Goal: Check status: Check status

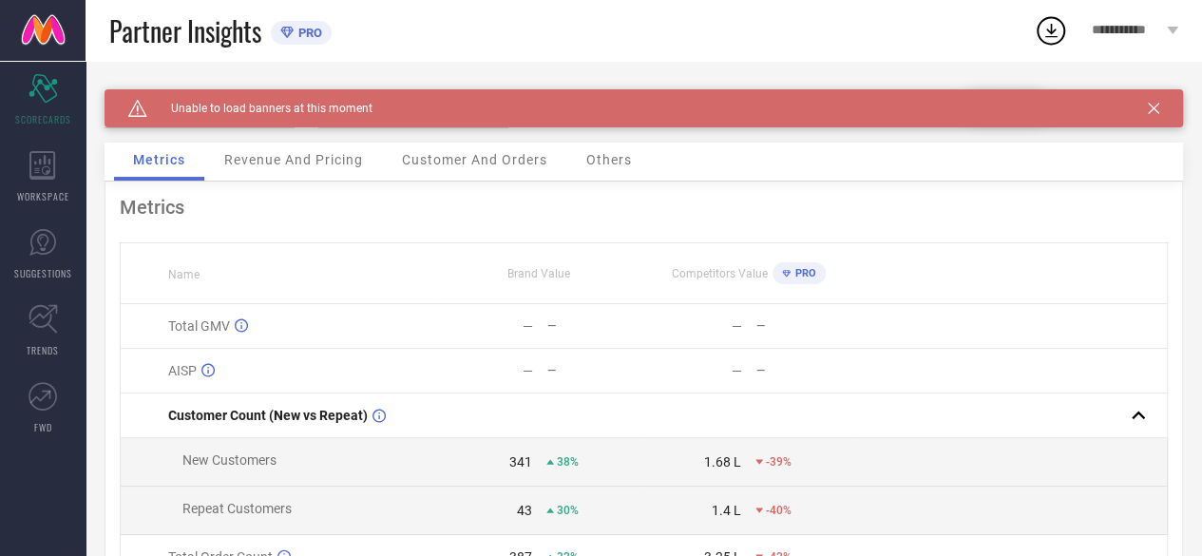
click at [506, 161] on span "Customer And Orders" at bounding box center [474, 159] width 145 height 15
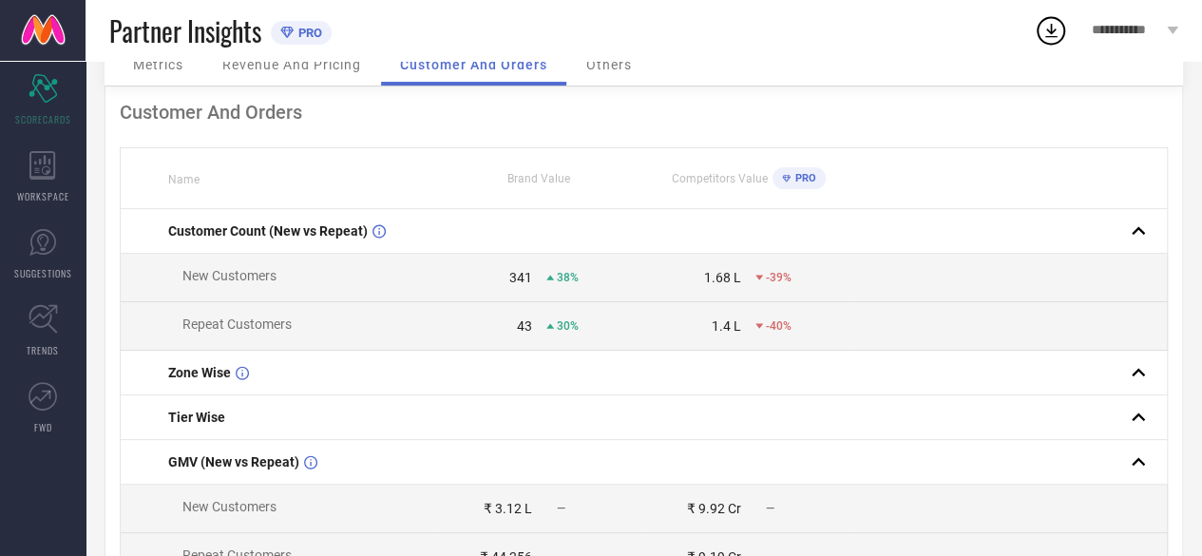
scroll to position [190, 0]
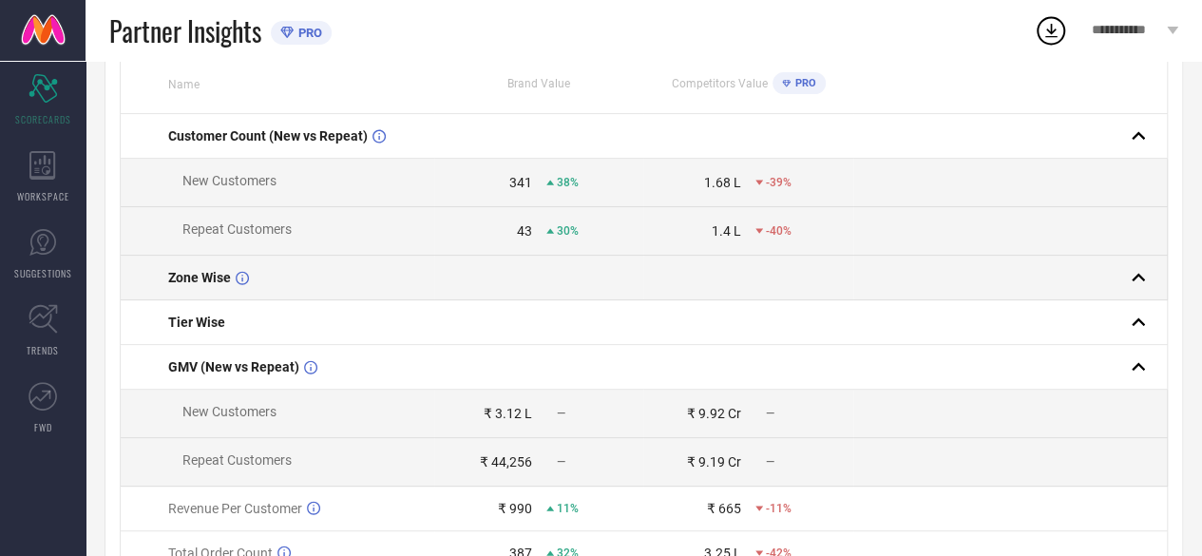
click at [1144, 277] on rect at bounding box center [1138, 277] width 27 height 27
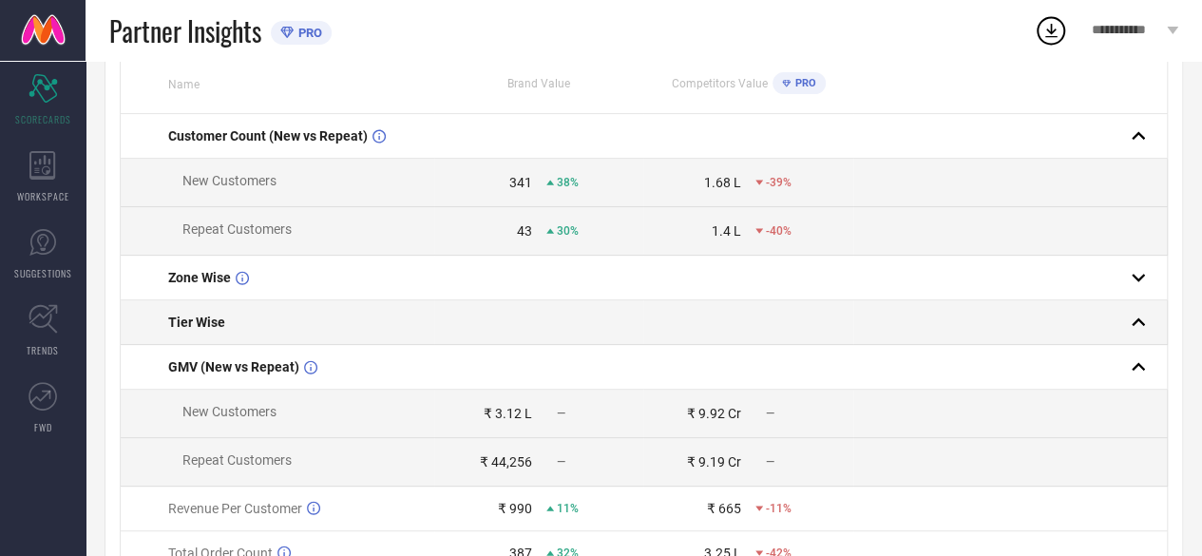
click at [1138, 318] on rect at bounding box center [1138, 322] width 27 height 27
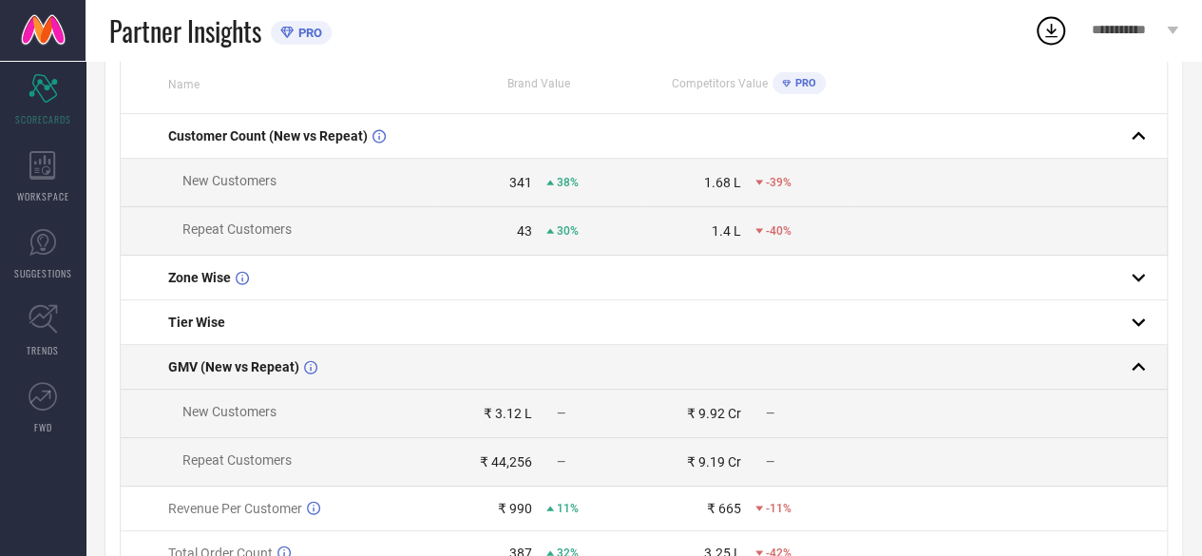
click at [1138, 361] on rect at bounding box center [1138, 367] width 27 height 27
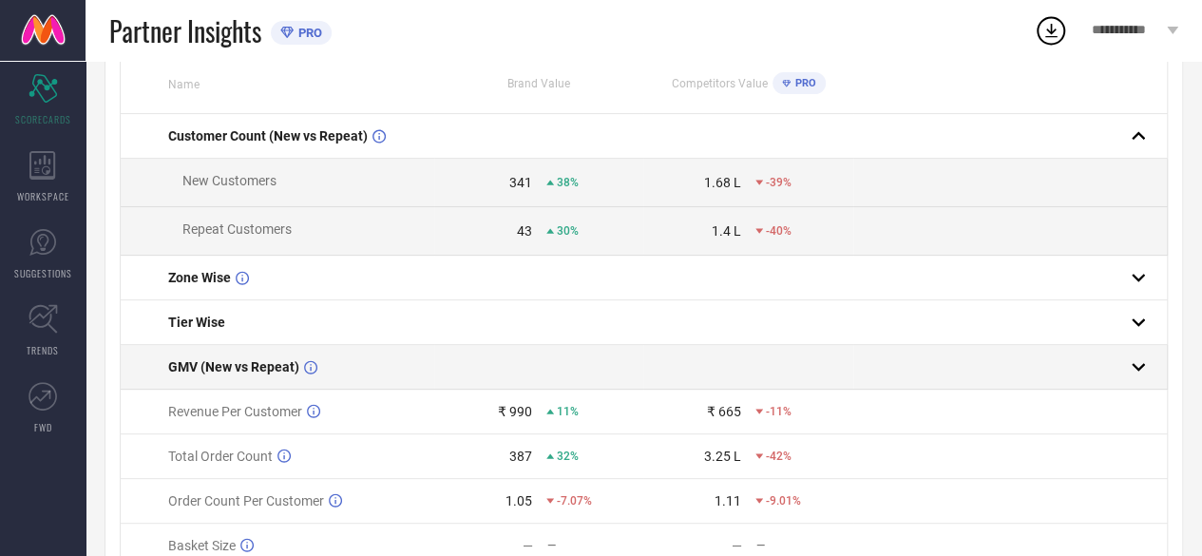
click at [1152, 372] on rect at bounding box center [1138, 367] width 27 height 27
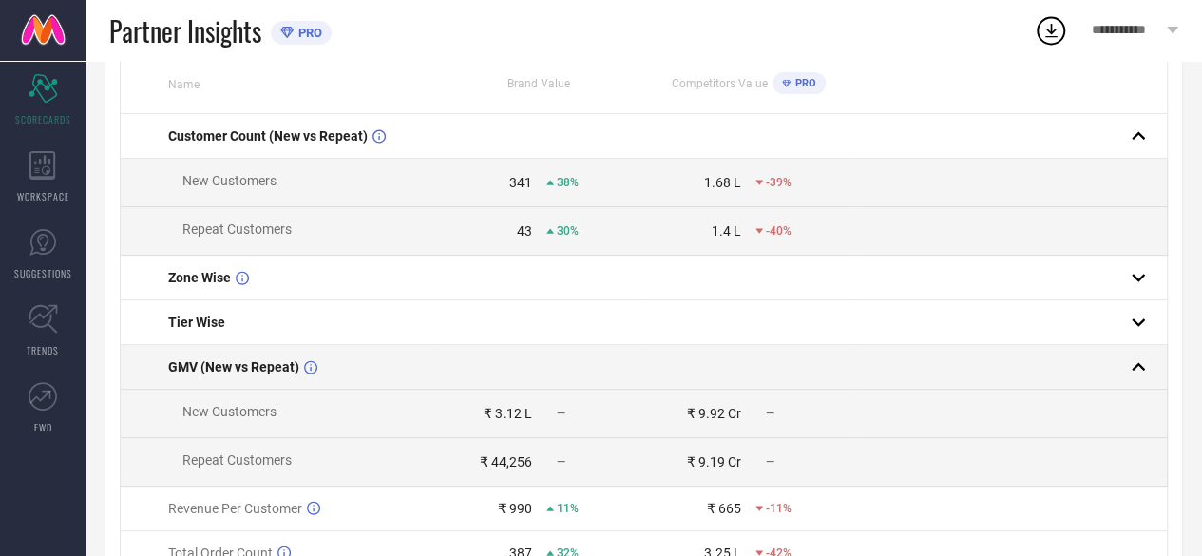
click at [1146, 372] on rect at bounding box center [1138, 367] width 27 height 27
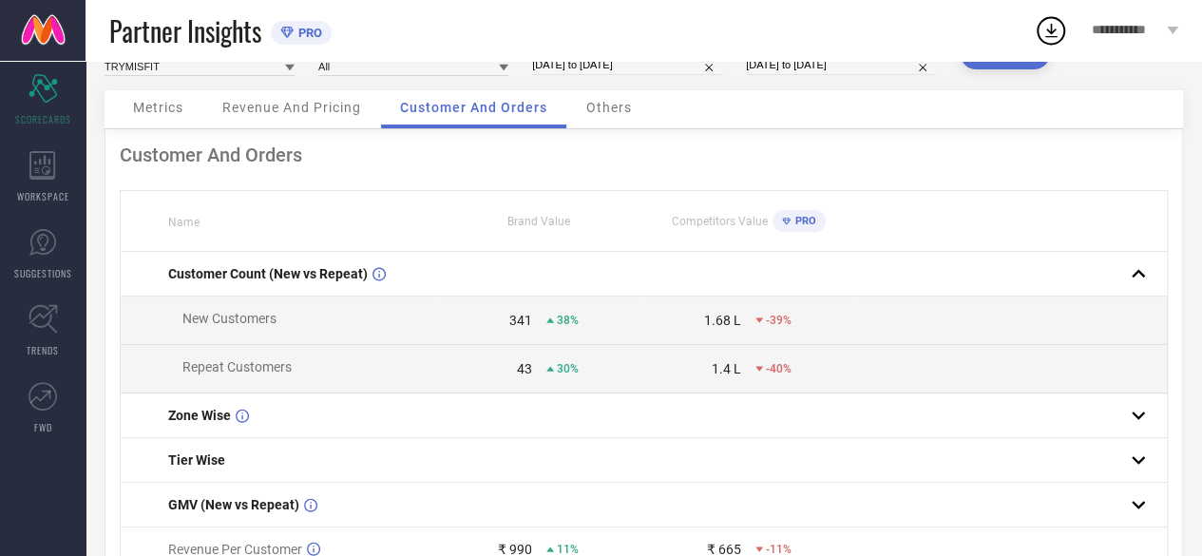
scroll to position [44, 0]
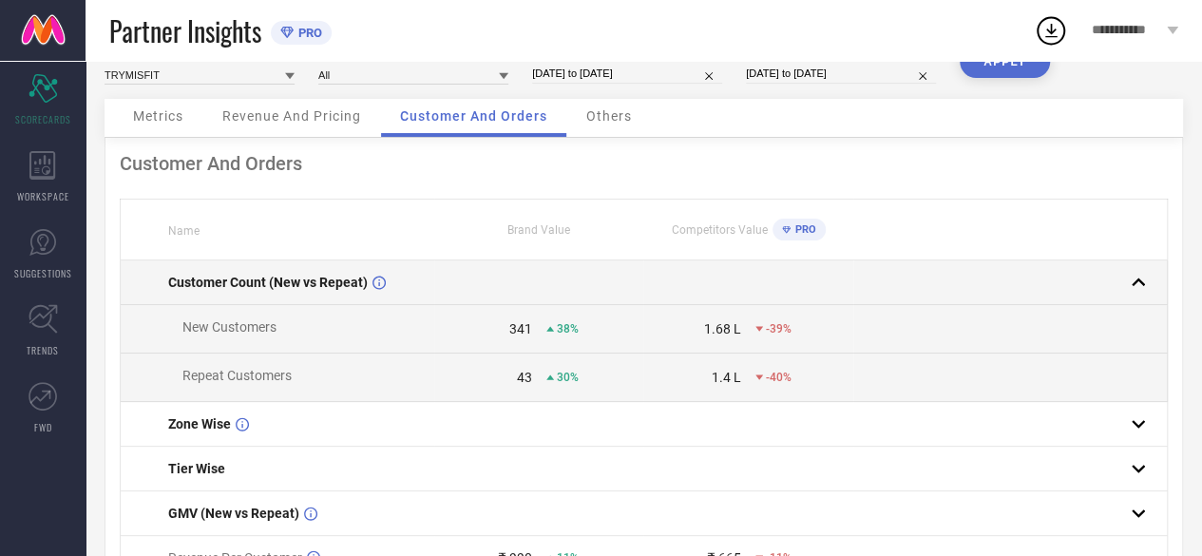
click at [1146, 282] on rect at bounding box center [1138, 282] width 27 height 27
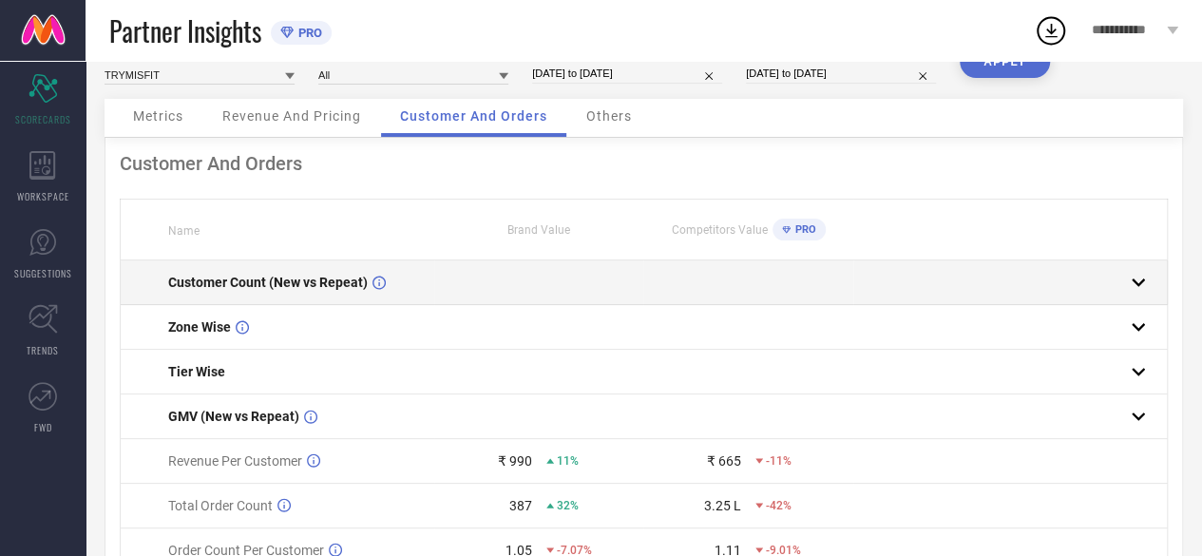
click at [296, 290] on span "Customer Count (New vs Repeat)" at bounding box center [268, 282] width 200 height 15
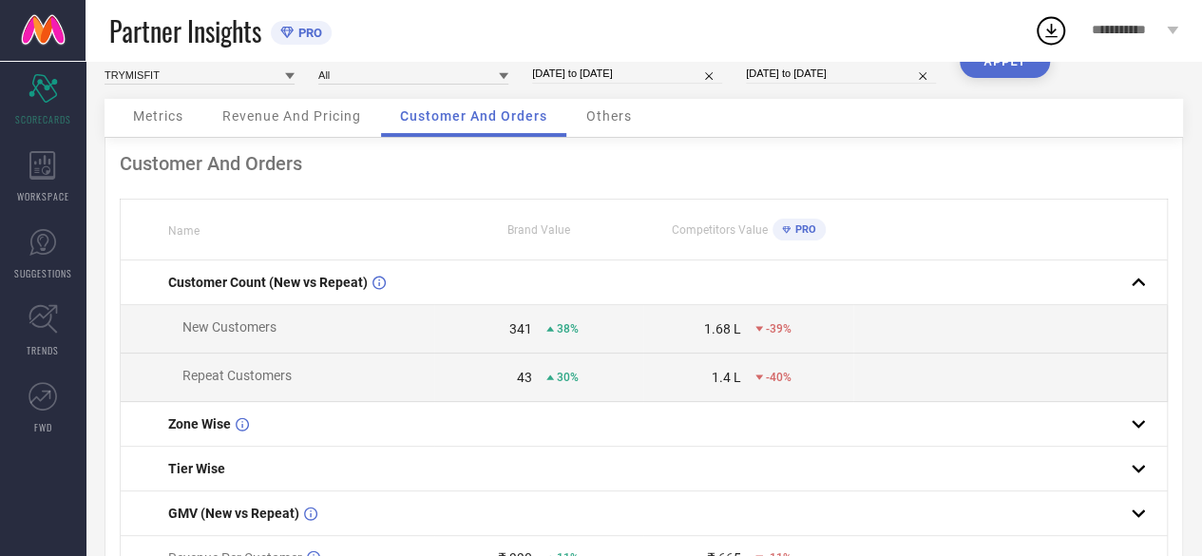
click at [621, 116] on span "Others" at bounding box center [609, 115] width 46 height 15
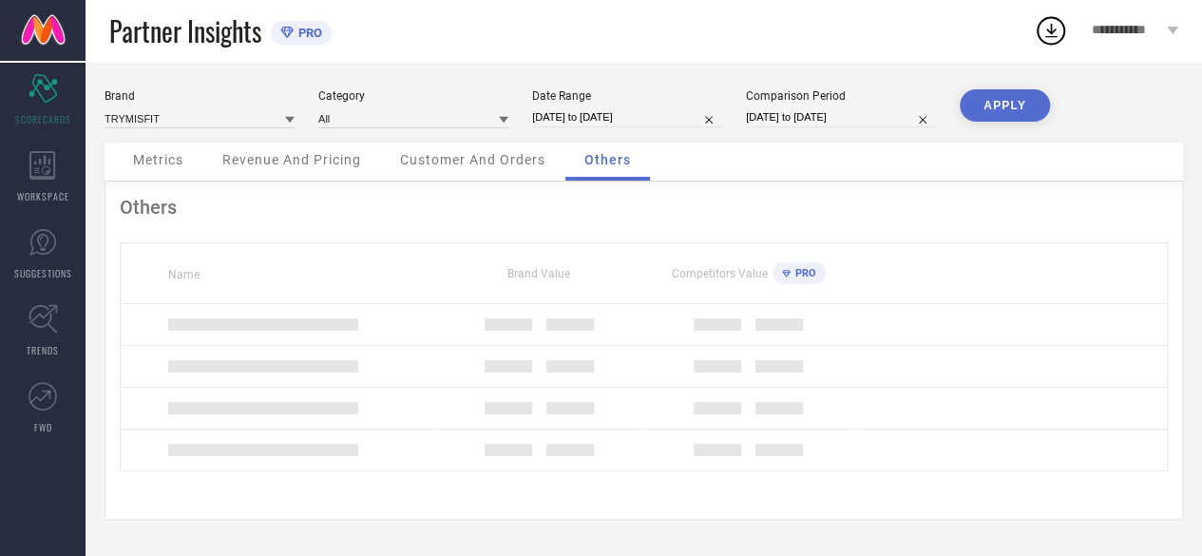
scroll to position [0, 0]
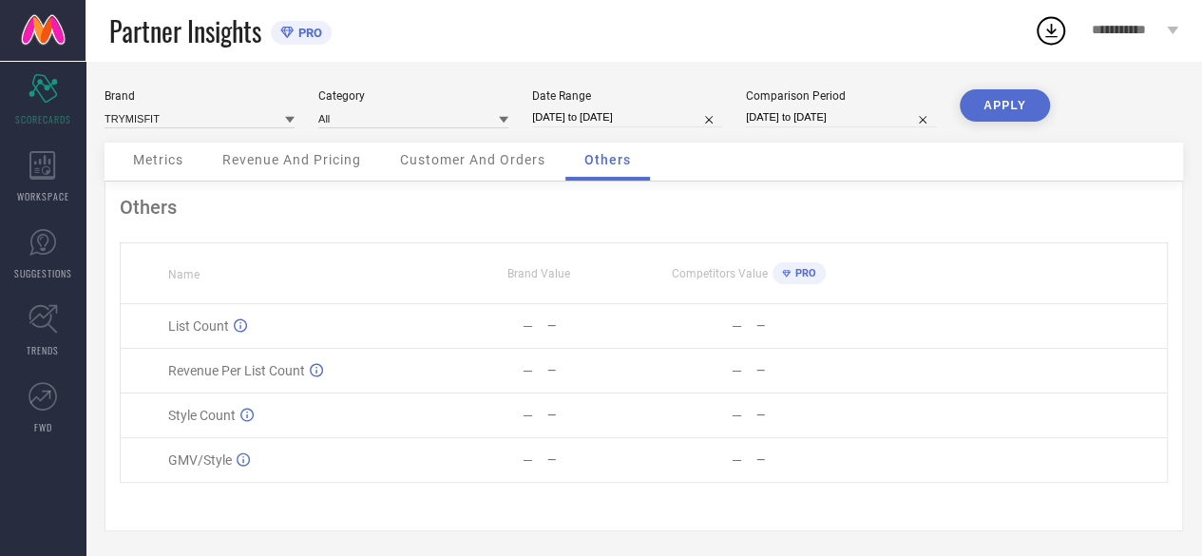
click at [457, 159] on span "Customer And Orders" at bounding box center [472, 159] width 145 height 15
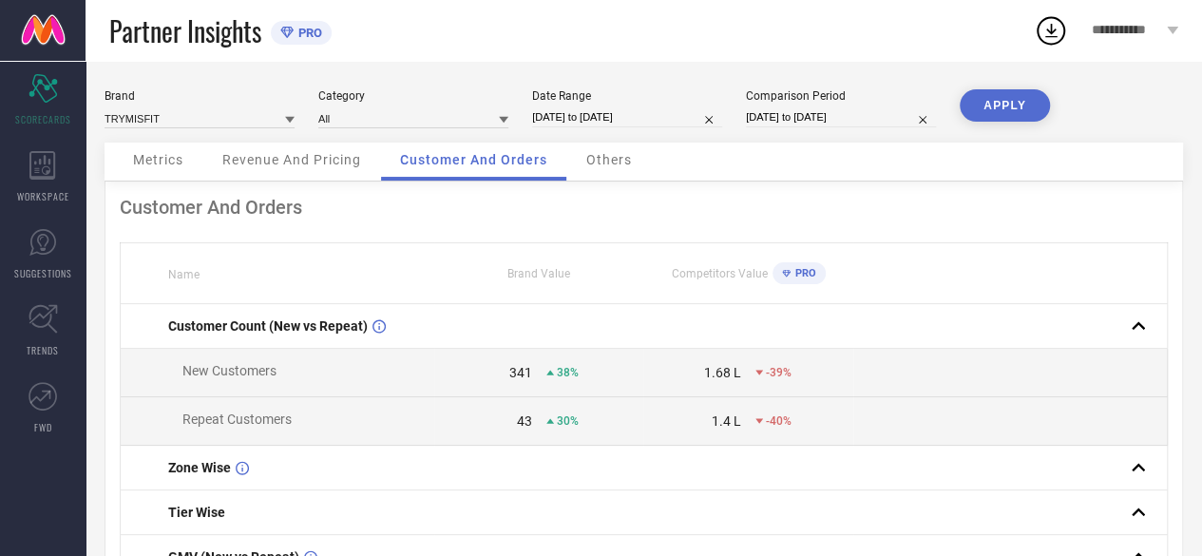
click at [606, 113] on input "[DATE] to [DATE]" at bounding box center [627, 117] width 190 height 20
select select "7"
select select "2025"
select select "8"
select select "2025"
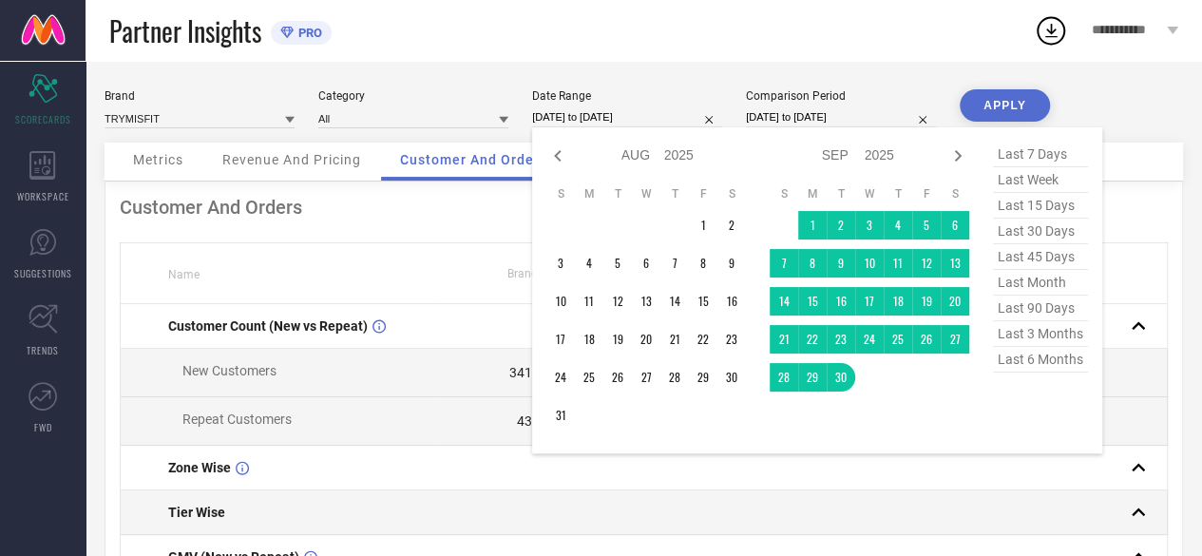
click at [846, 493] on td at bounding box center [747, 512] width 209 height 45
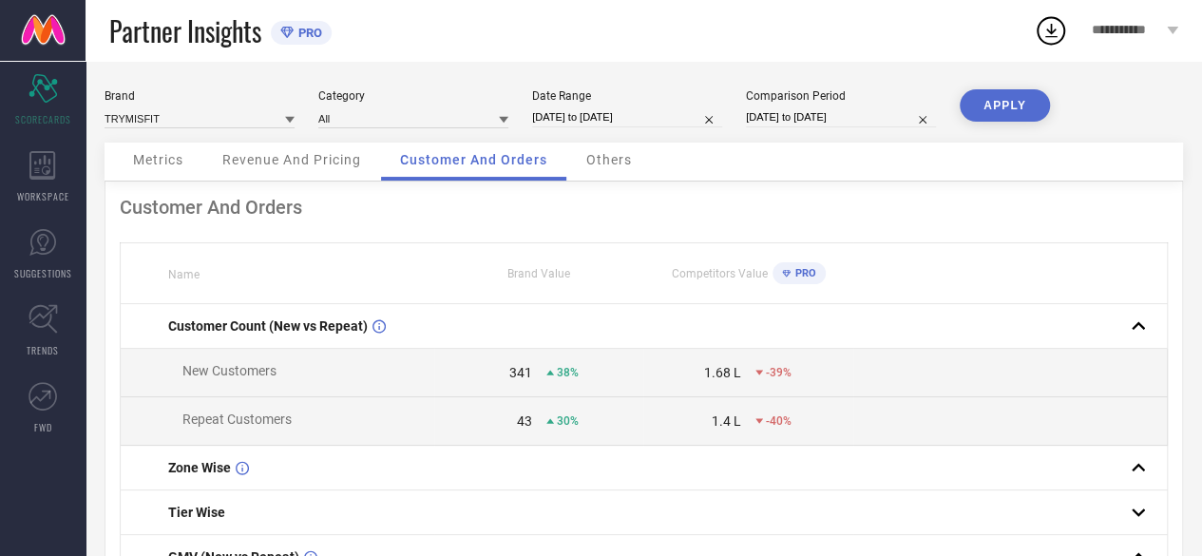
click at [828, 113] on input "[DATE] to [DATE]" at bounding box center [841, 117] width 190 height 20
select select "7"
select select "2024"
select select "8"
select select "2024"
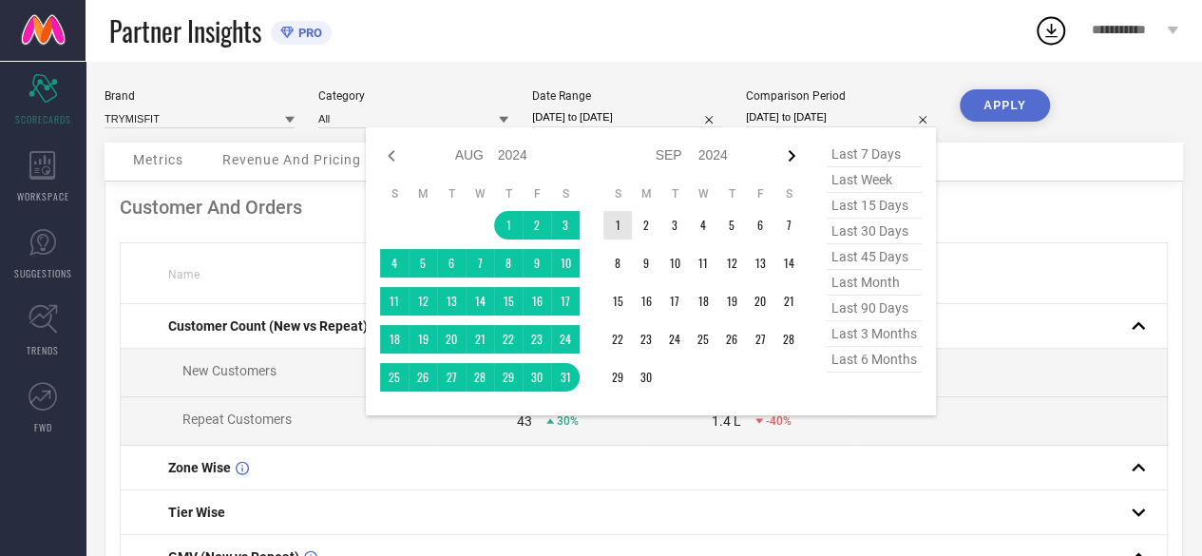
click at [795, 153] on icon at bounding box center [791, 155] width 23 height 23
select select "8"
select select "2024"
select select "9"
select select "2024"
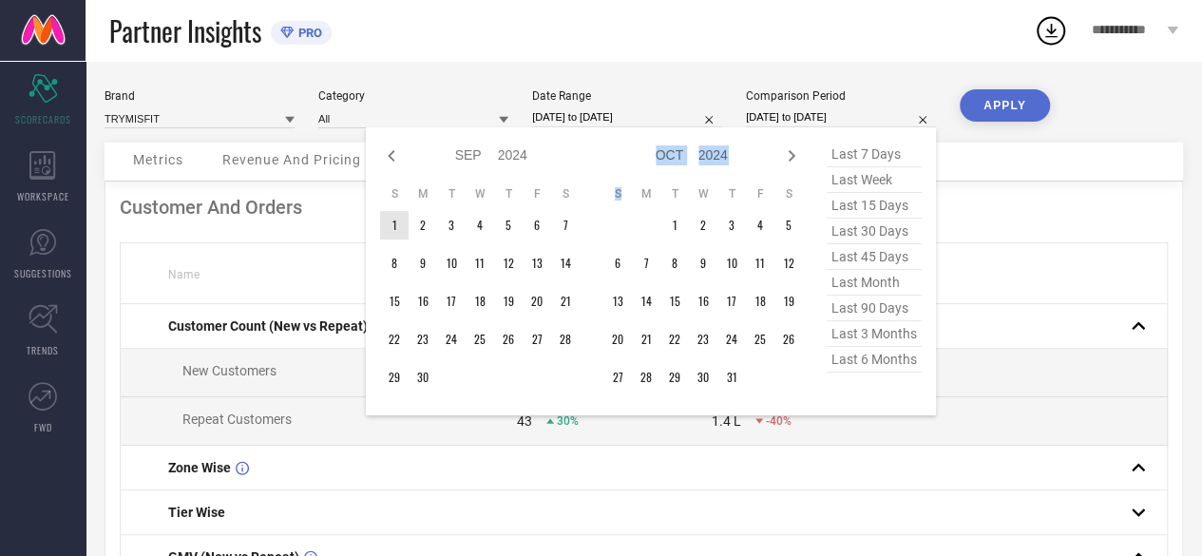
click at [795, 153] on icon at bounding box center [791, 155] width 23 height 23
select select "9"
select select "2024"
select select "10"
select select "2024"
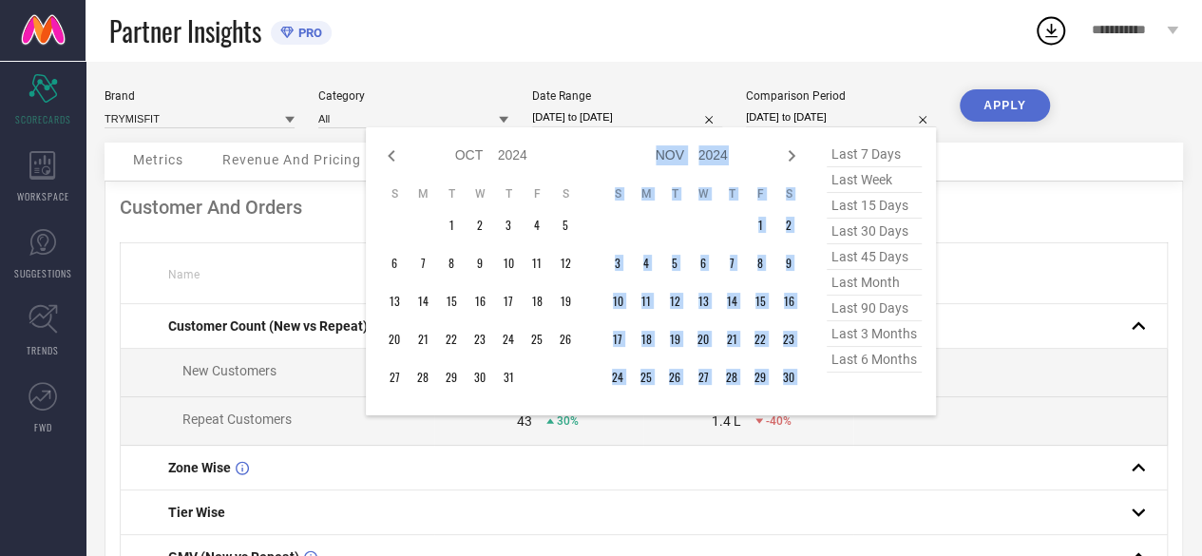
click at [795, 153] on icon at bounding box center [791, 155] width 23 height 23
select select "10"
select select "2024"
select select "11"
select select "2024"
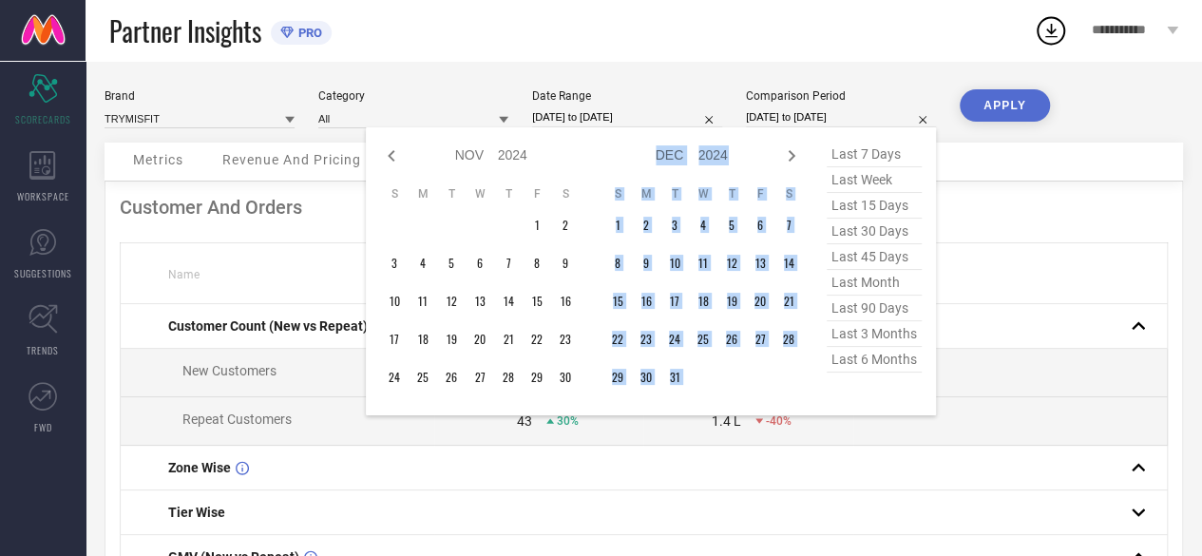
click at [795, 153] on icon at bounding box center [791, 155] width 23 height 23
select select "11"
select select "2024"
select select "2025"
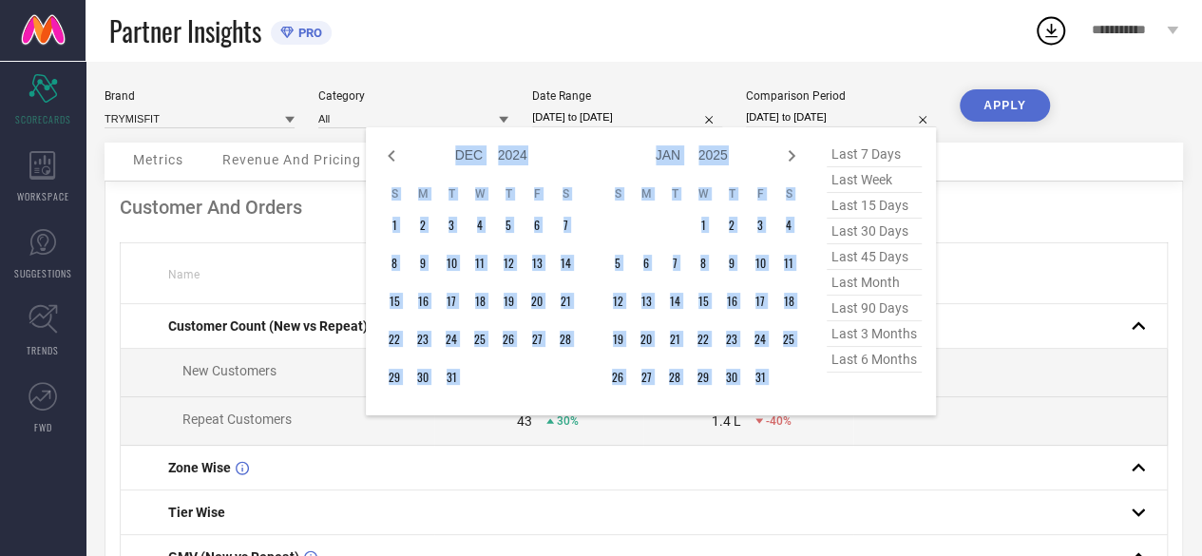
click at [795, 153] on icon at bounding box center [791, 155] width 23 height 23
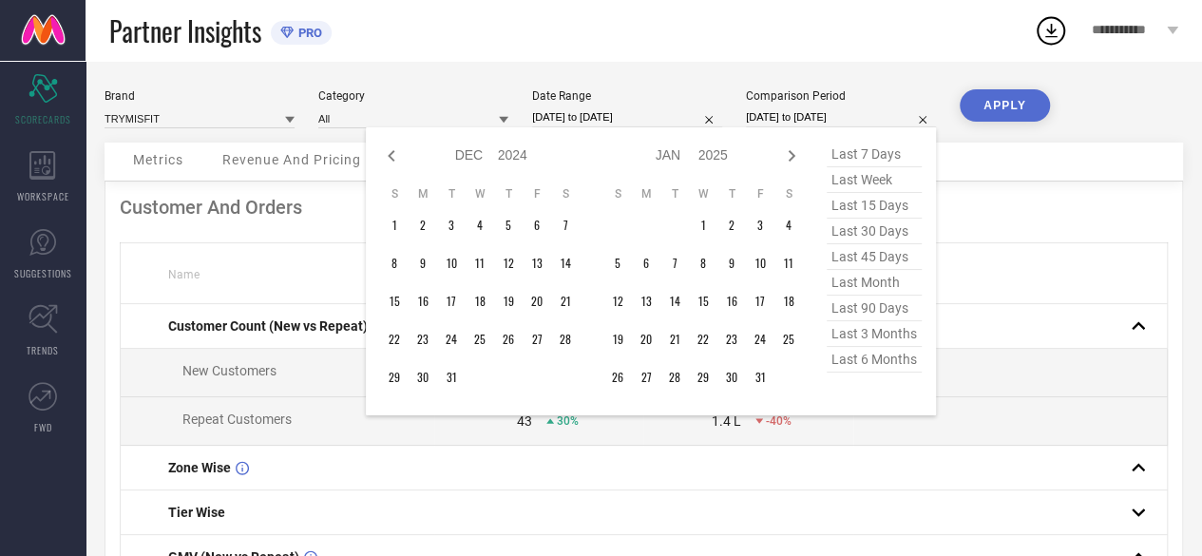
select select "2025"
select select "1"
select select "2025"
click at [795, 153] on icon at bounding box center [791, 155] width 23 height 23
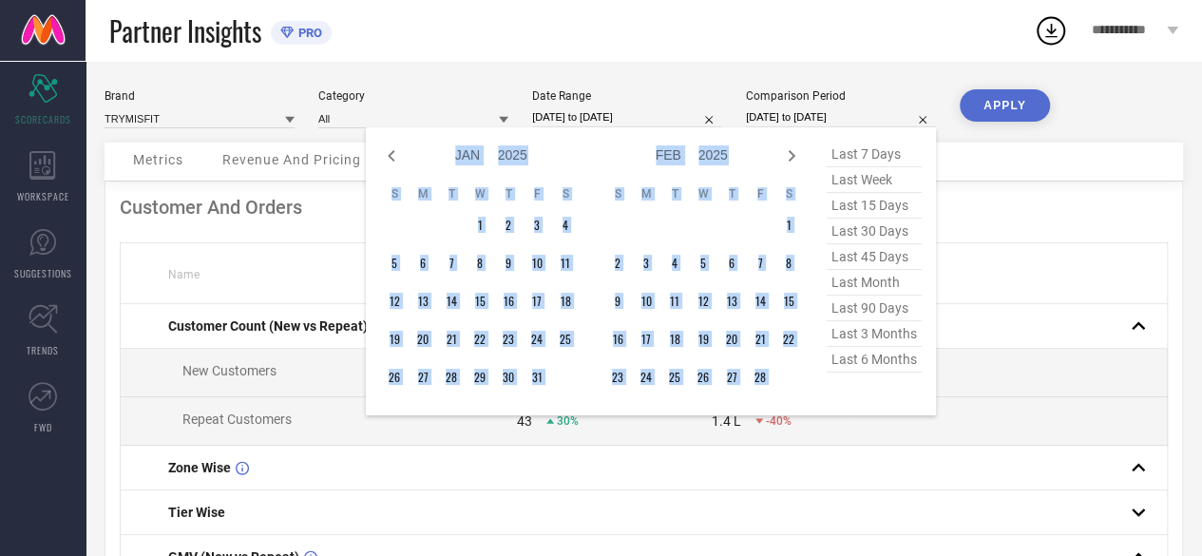
select select "1"
select select "2025"
select select "2"
select select "2025"
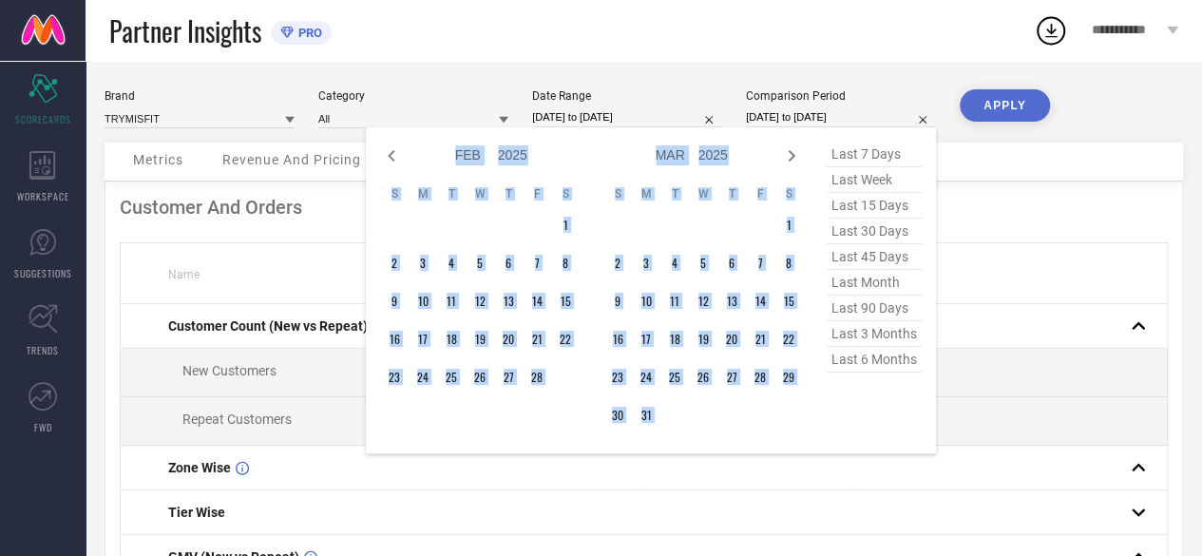
click at [795, 153] on icon at bounding box center [791, 155] width 23 height 23
select select "2"
select select "2025"
select select "3"
select select "2025"
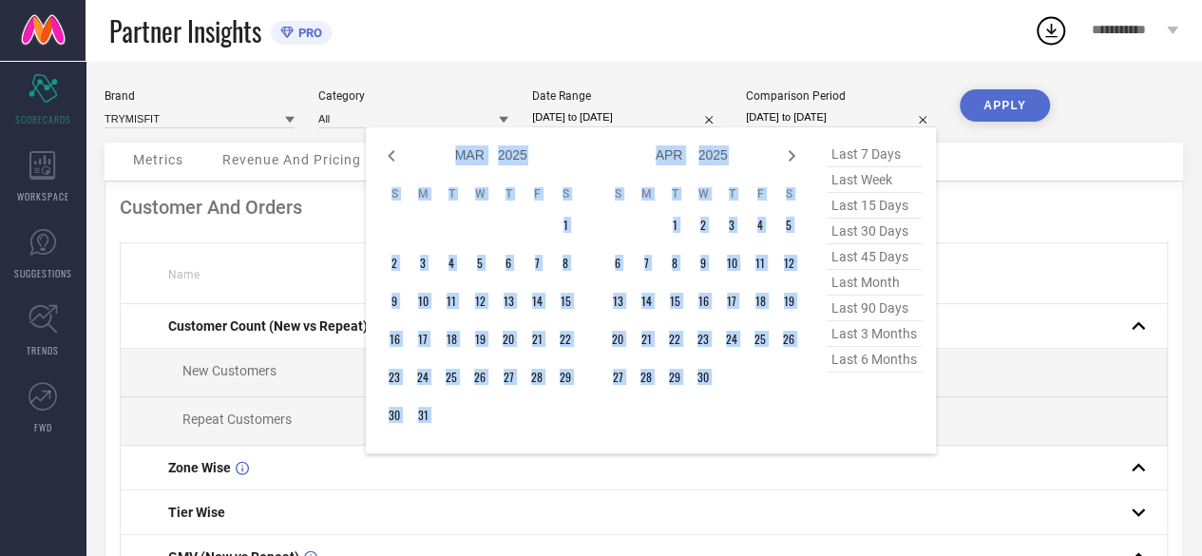
click at [795, 153] on icon at bounding box center [791, 155] width 23 height 23
select select "3"
select select "2025"
select select "4"
select select "2025"
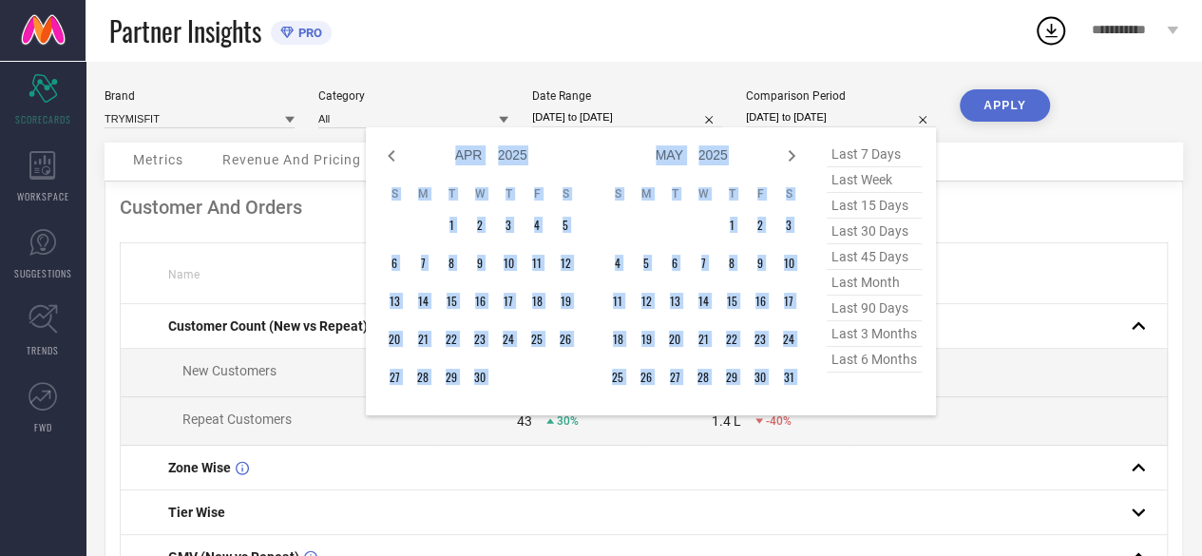
click at [795, 153] on icon at bounding box center [791, 155] width 23 height 23
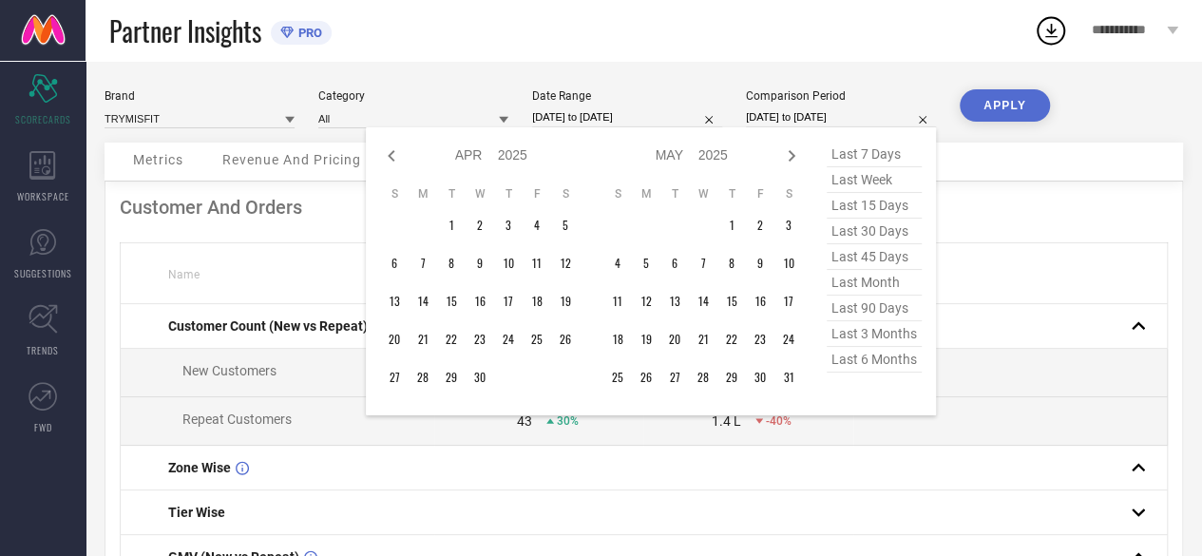
select select "4"
select select "2025"
select select "5"
select select "2025"
click at [795, 153] on icon at bounding box center [791, 155] width 23 height 23
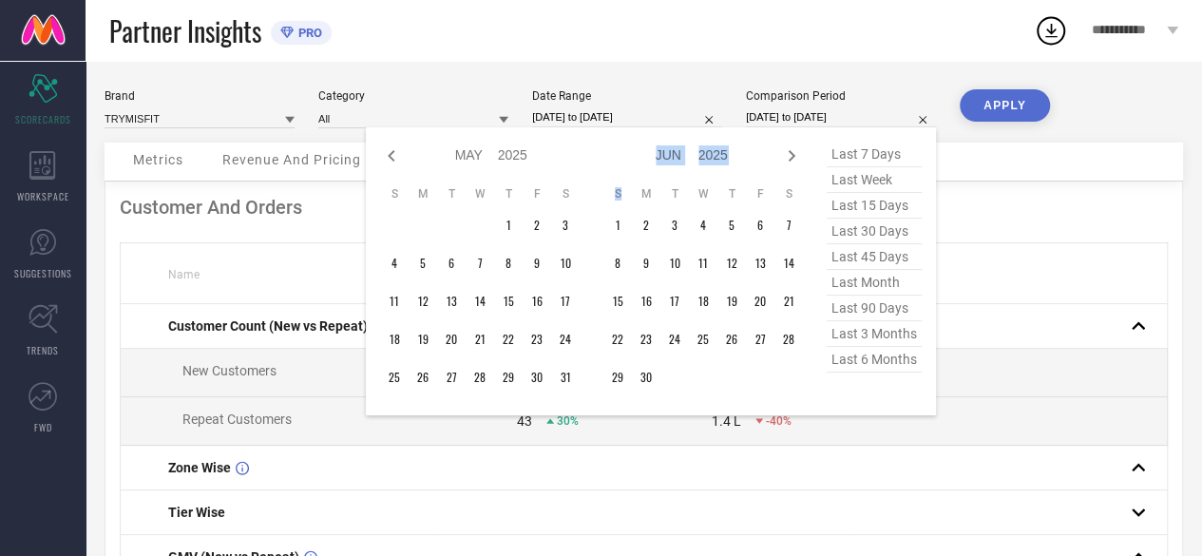
select select "5"
select select "2025"
select select "6"
select select "2025"
click at [795, 153] on icon at bounding box center [791, 155] width 23 height 23
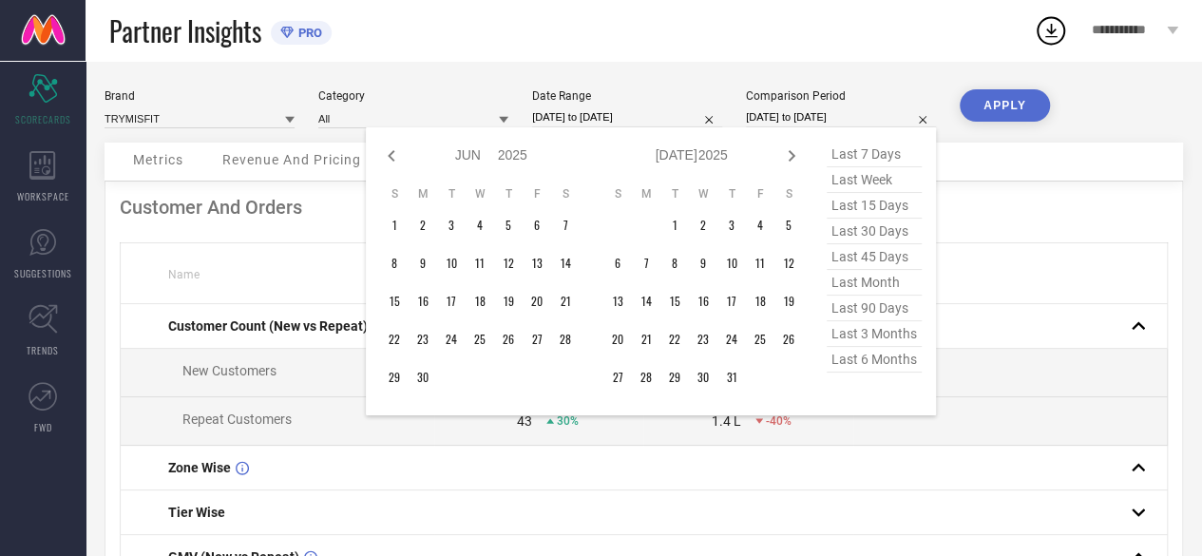
select select "6"
select select "2025"
select select "7"
select select "2025"
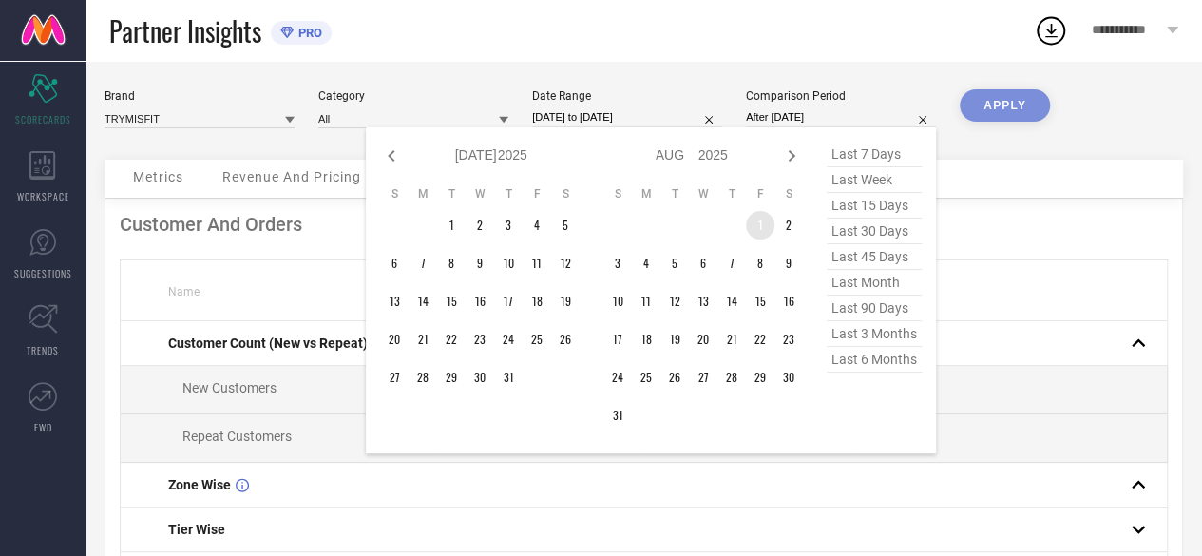
click at [763, 223] on td "1" at bounding box center [760, 225] width 29 height 29
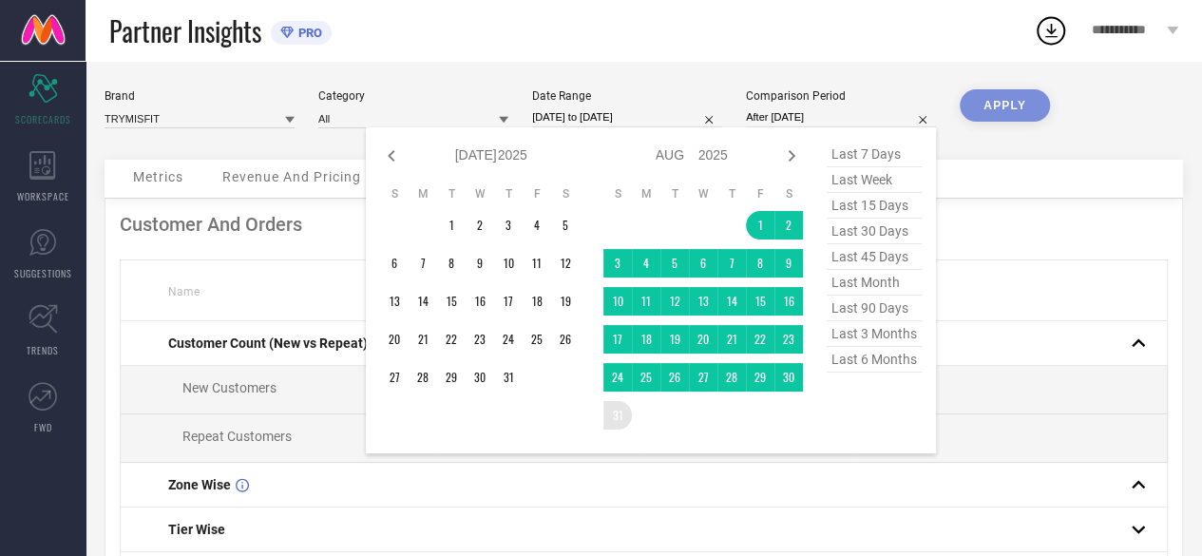
type input "[DATE] to [DATE]"
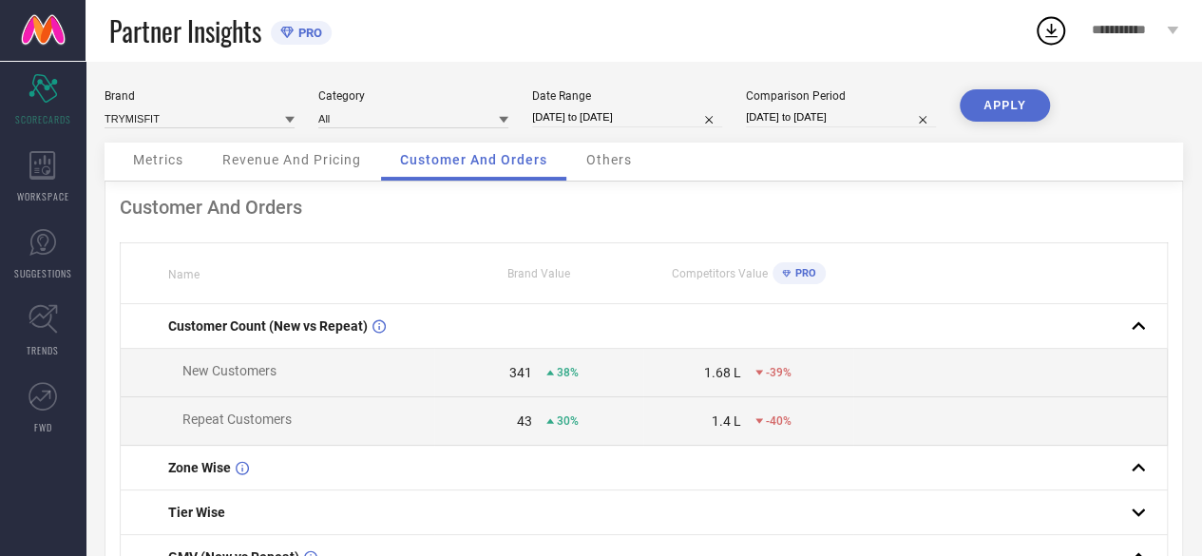
click at [1000, 109] on button "APPLY" at bounding box center [1005, 105] width 90 height 32
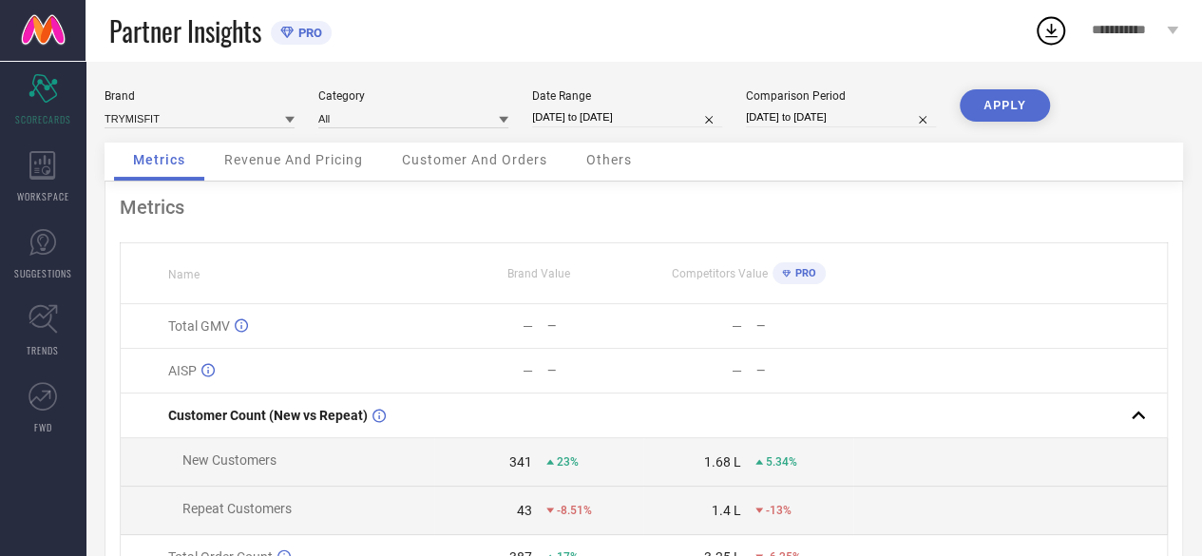
click at [587, 114] on input "[DATE] to [DATE]" at bounding box center [627, 117] width 190 height 20
select select "7"
select select "2025"
select select "8"
select select "2025"
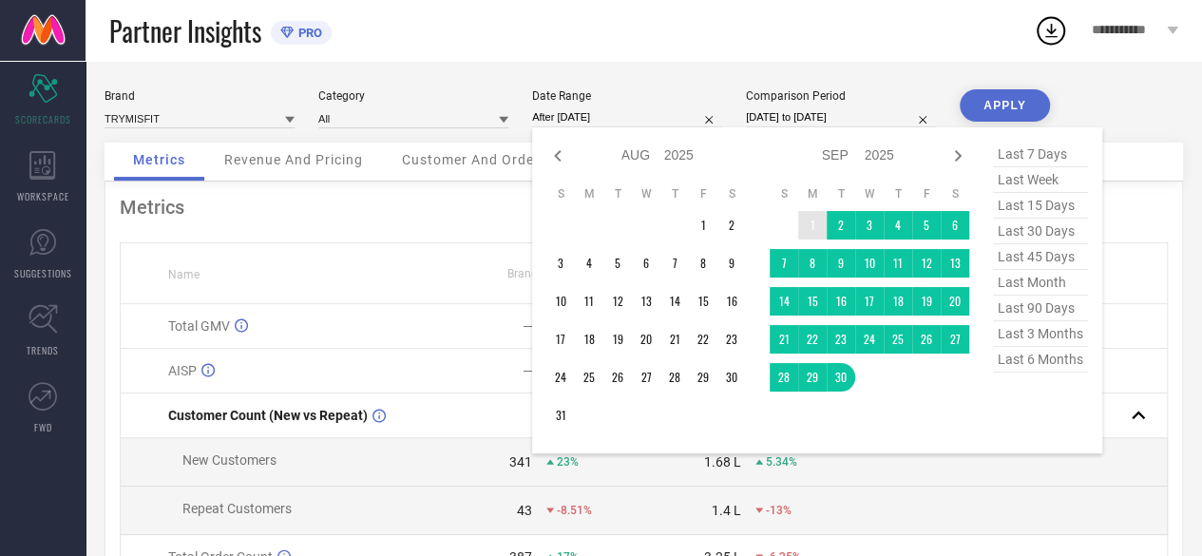
click at [811, 223] on td "1" at bounding box center [812, 225] width 29 height 29
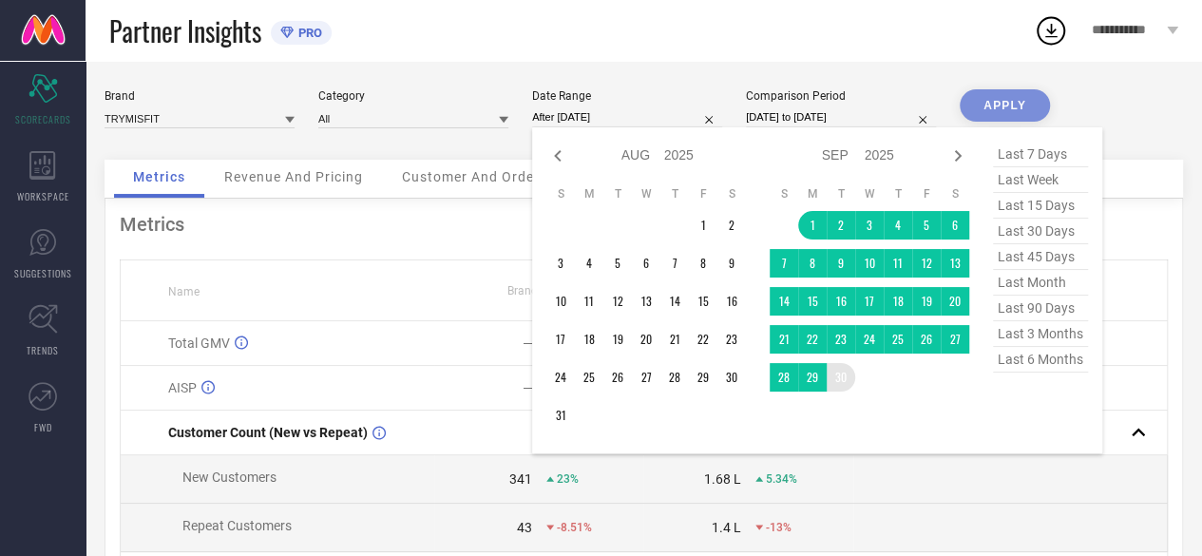
type input "[DATE] to [DATE]"
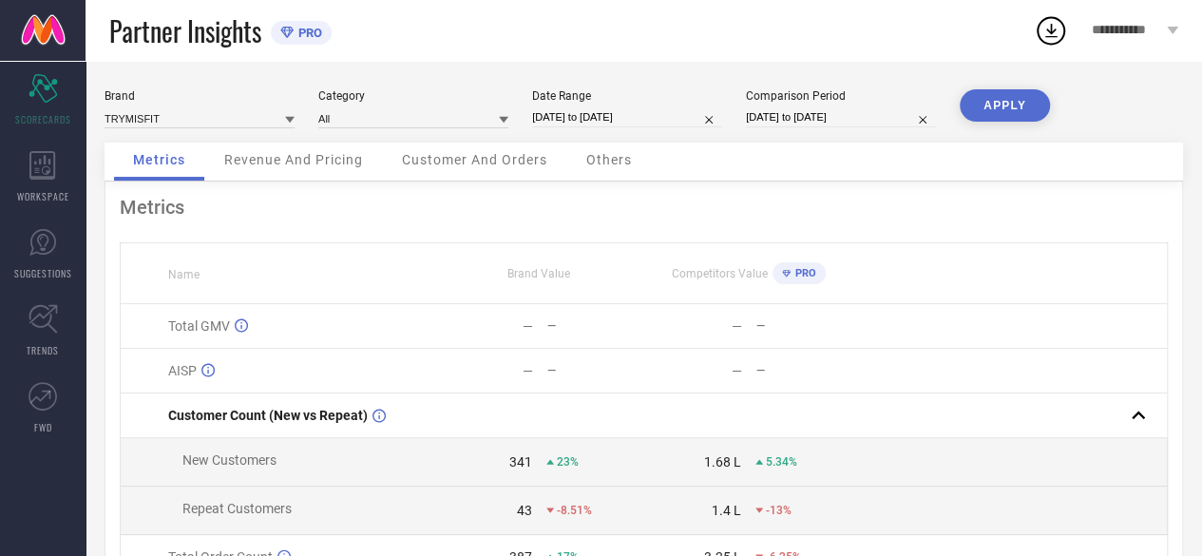
click at [1004, 101] on button "APPLY" at bounding box center [1005, 105] width 90 height 32
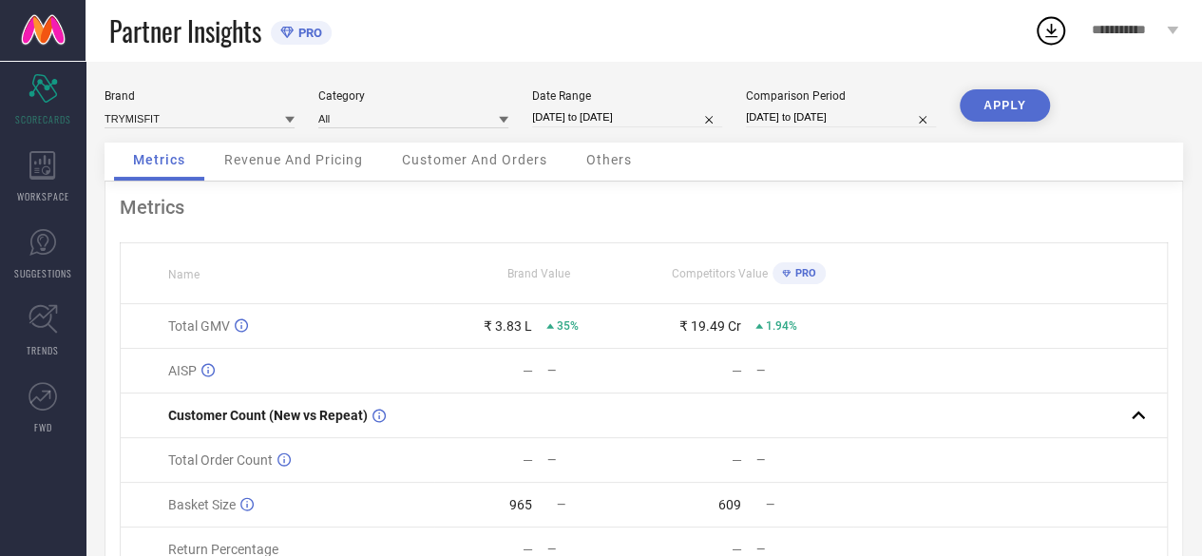
click at [476, 157] on span "Customer And Orders" at bounding box center [474, 159] width 145 height 15
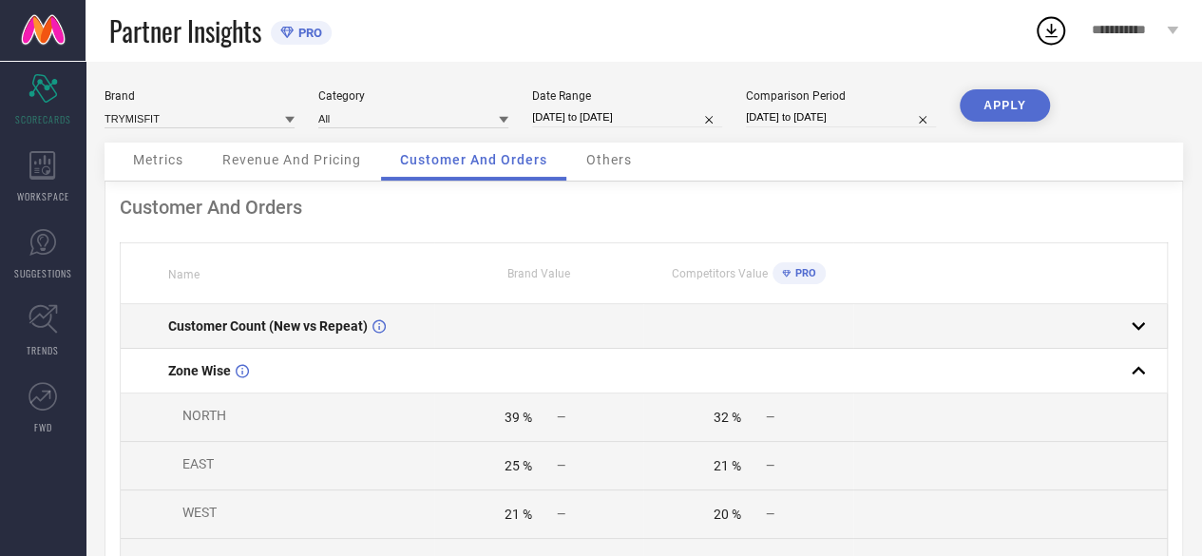
click at [1147, 324] on rect at bounding box center [1138, 326] width 27 height 27
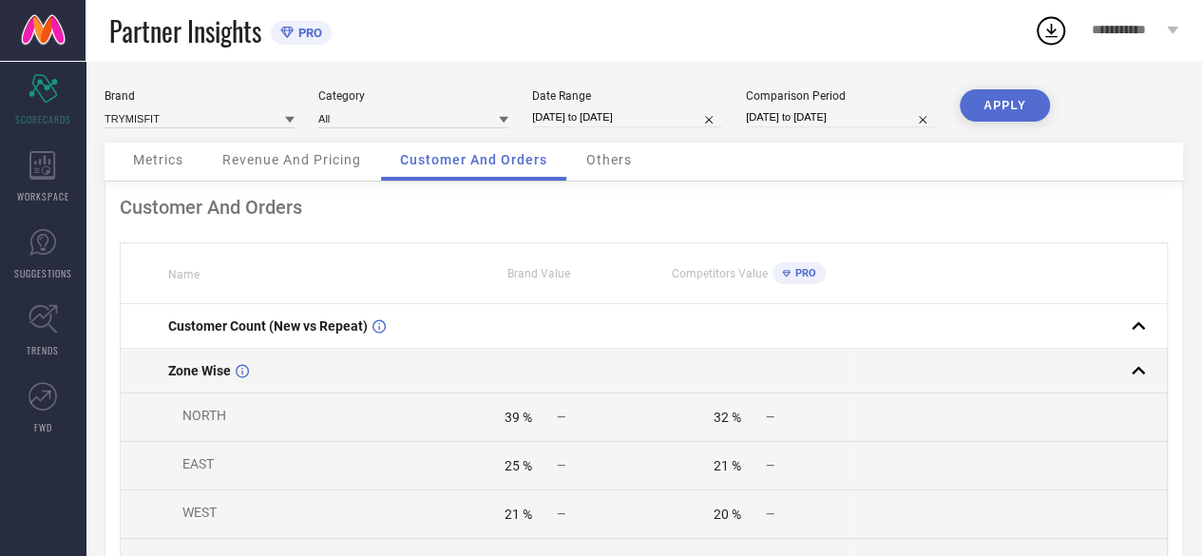
click at [1134, 379] on rect at bounding box center [1138, 370] width 27 height 27
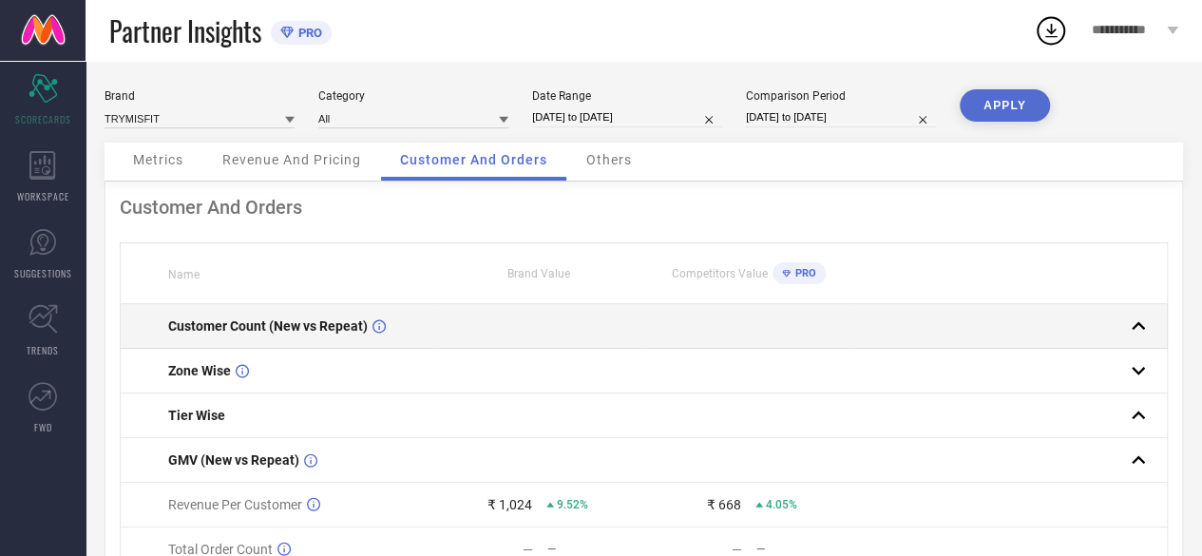
click at [1138, 322] on rect at bounding box center [1138, 326] width 27 height 27
click at [226, 321] on span "Customer Count (New vs Repeat)" at bounding box center [268, 325] width 200 height 15
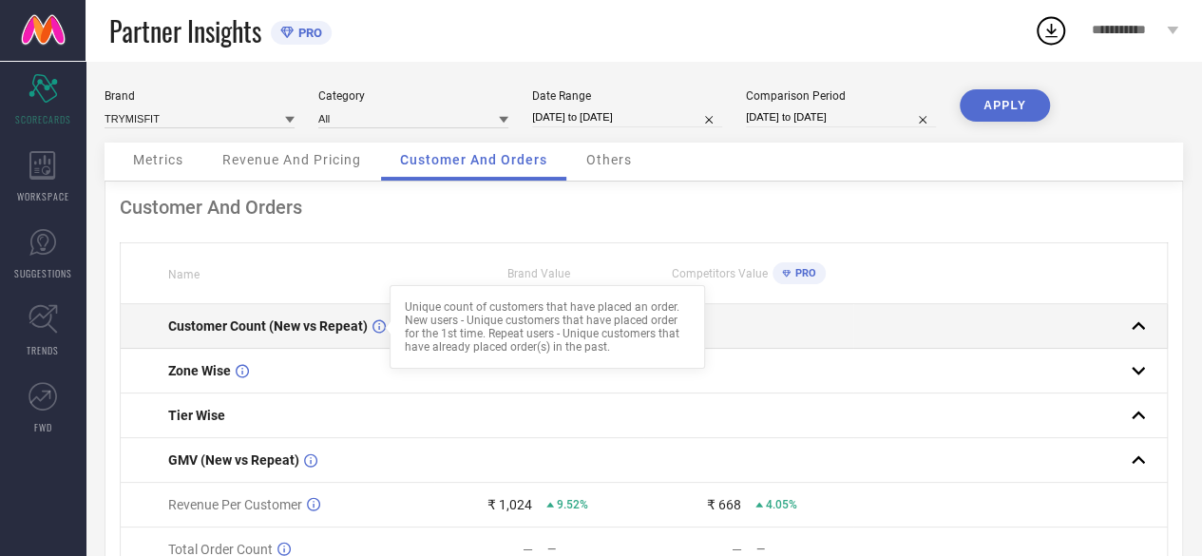
click at [379, 327] on icon at bounding box center [379, 326] width 13 height 14
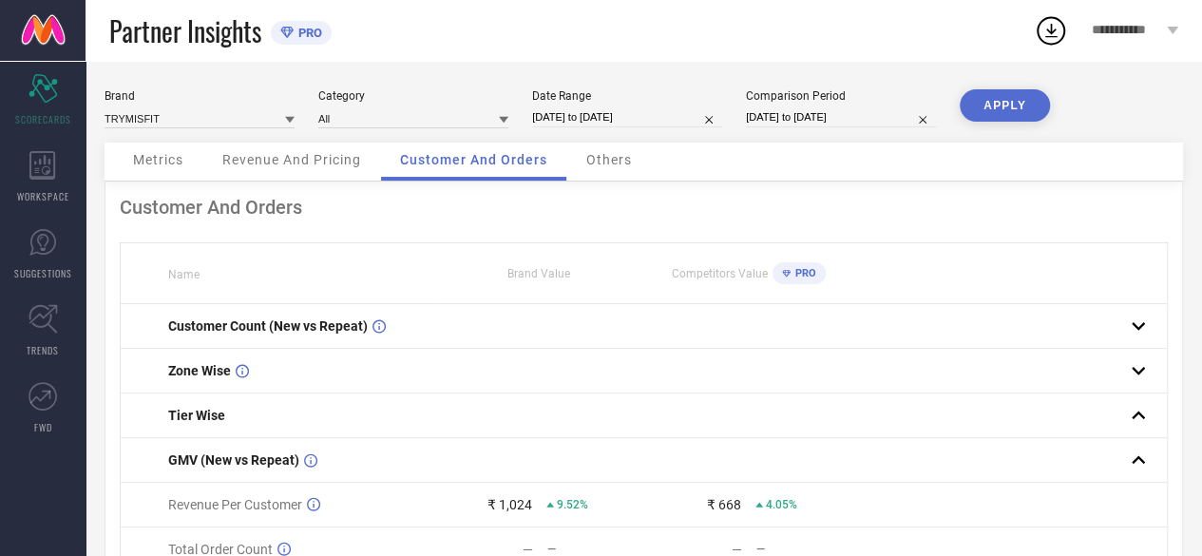
click at [619, 153] on span "Others" at bounding box center [609, 159] width 46 height 15
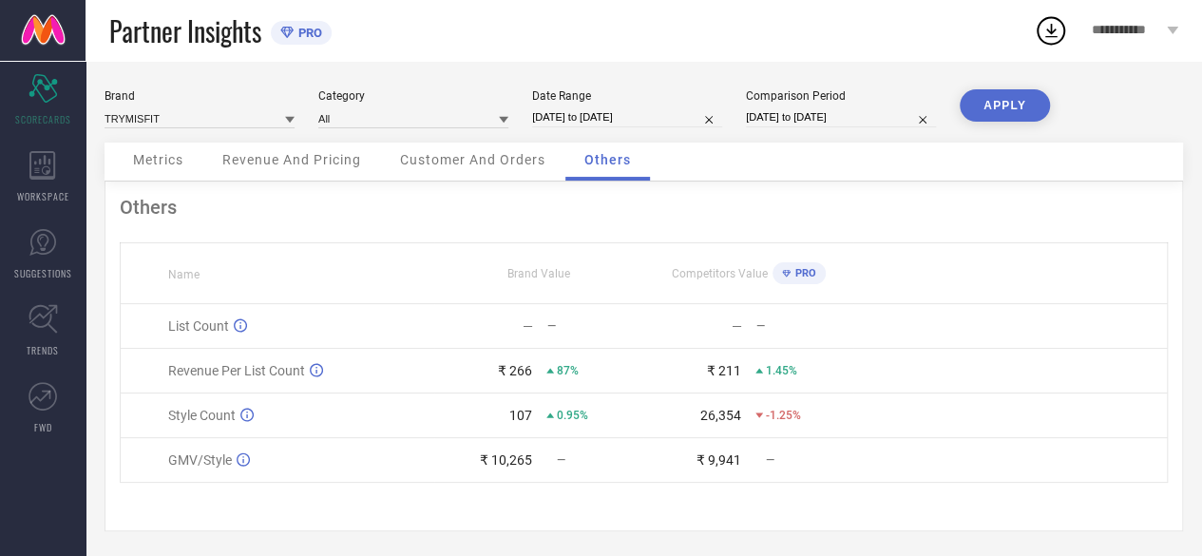
click at [473, 167] on span "Customer And Orders" at bounding box center [472, 159] width 145 height 15
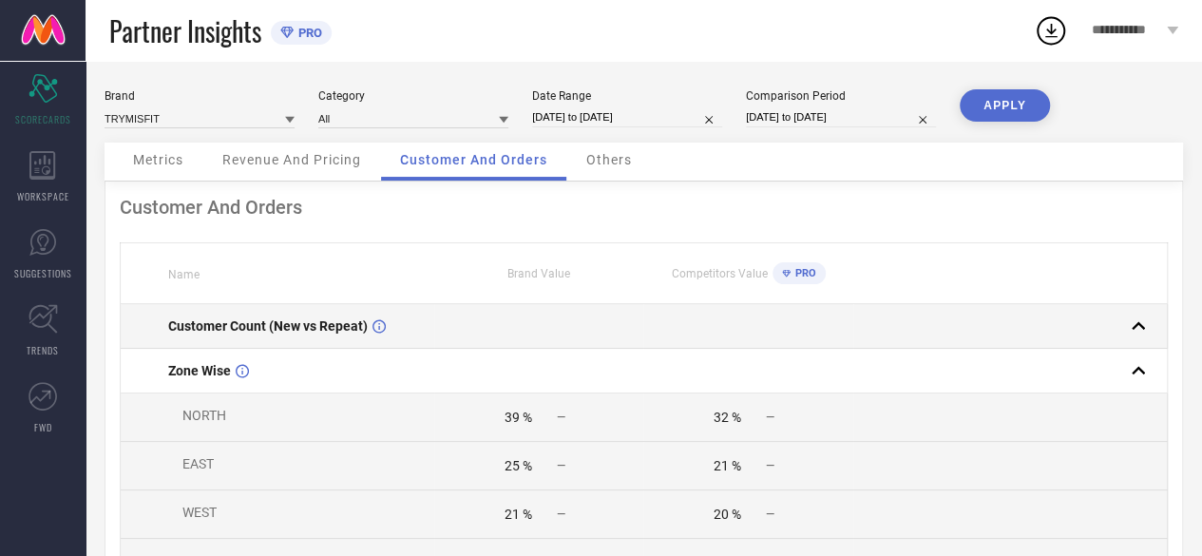
click at [427, 326] on div "Customer Count (New vs Repeat)" at bounding box center [300, 325] width 265 height 15
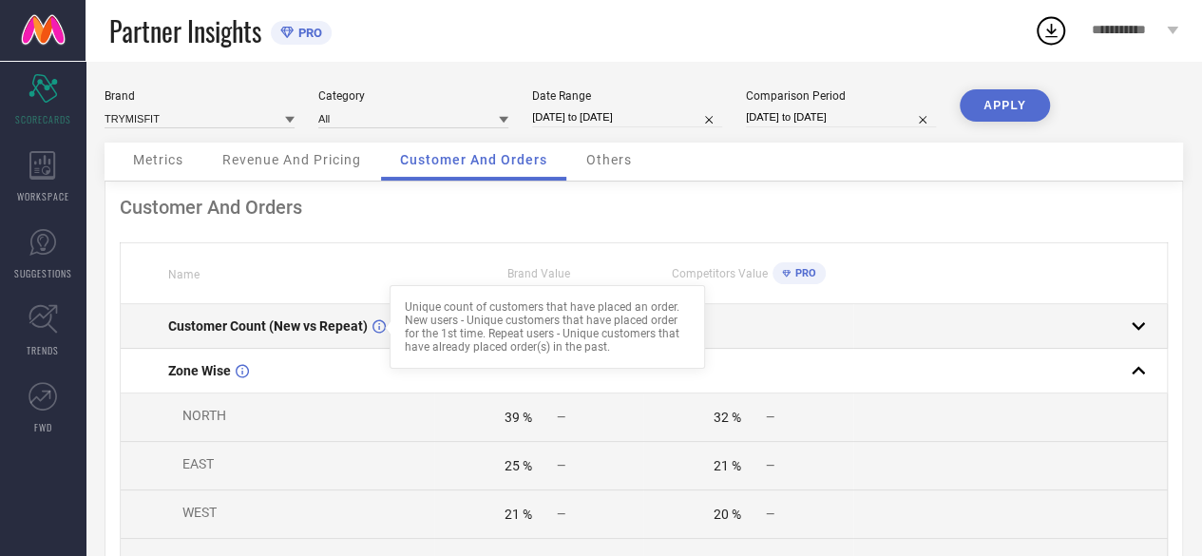
click at [303, 334] on span "Customer Count (New vs Repeat)" at bounding box center [268, 325] width 200 height 15
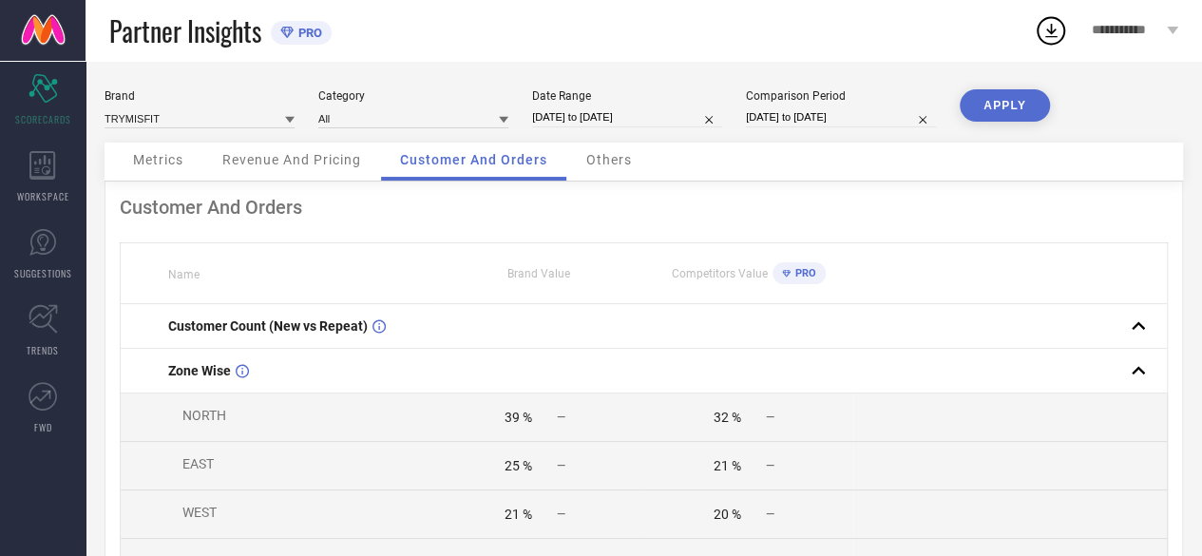
click at [296, 163] on span "Revenue And Pricing" at bounding box center [291, 159] width 139 height 15
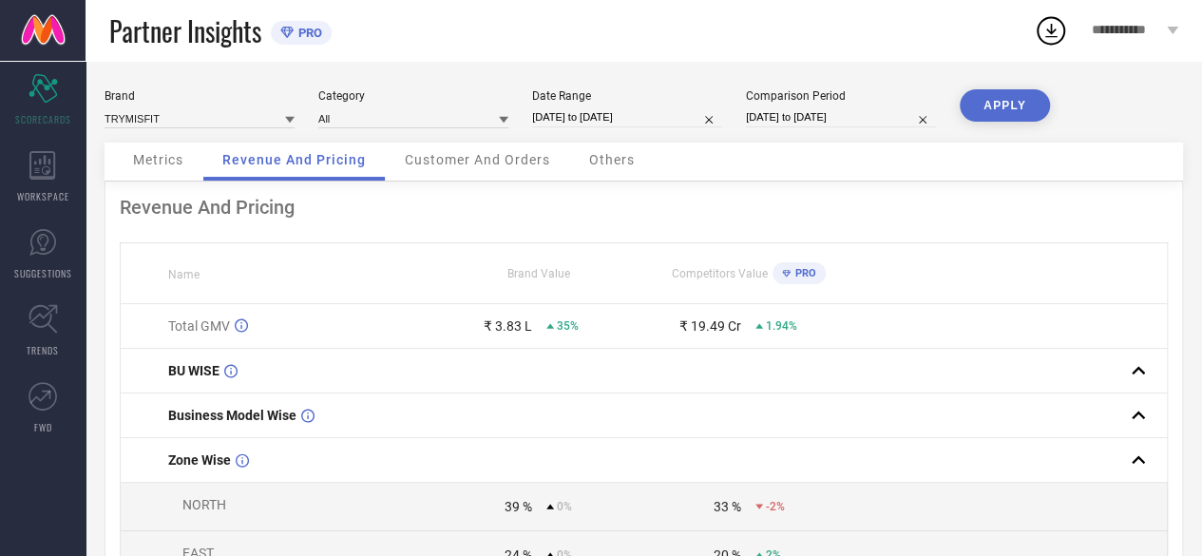
click at [169, 164] on span "Metrics" at bounding box center [158, 159] width 50 height 15
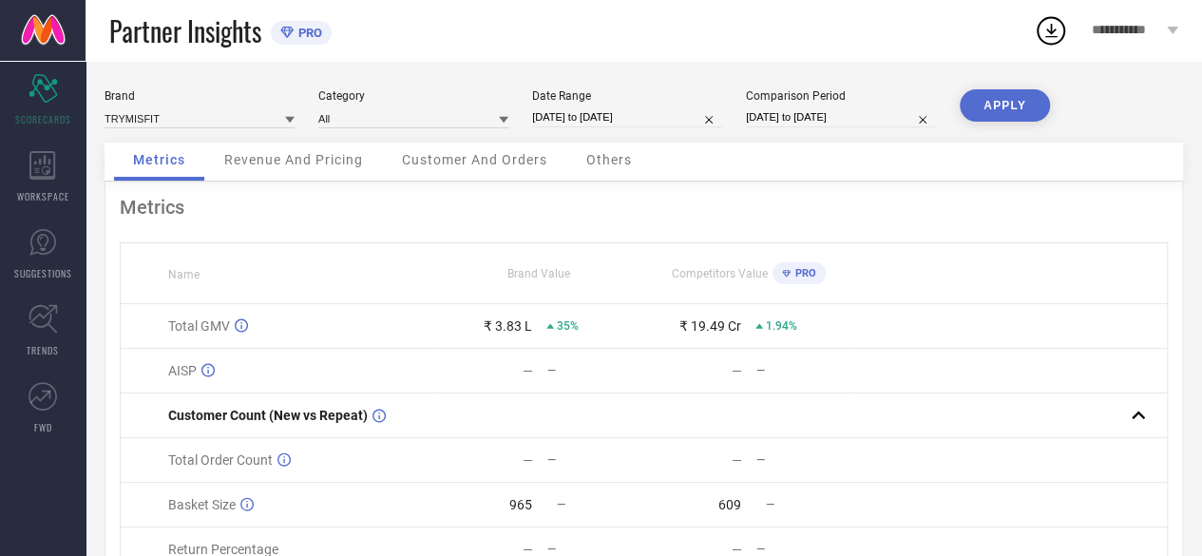
click at [800, 272] on span "PRO" at bounding box center [804, 273] width 26 height 12
click at [492, 155] on span "Customer And Orders" at bounding box center [474, 159] width 145 height 15
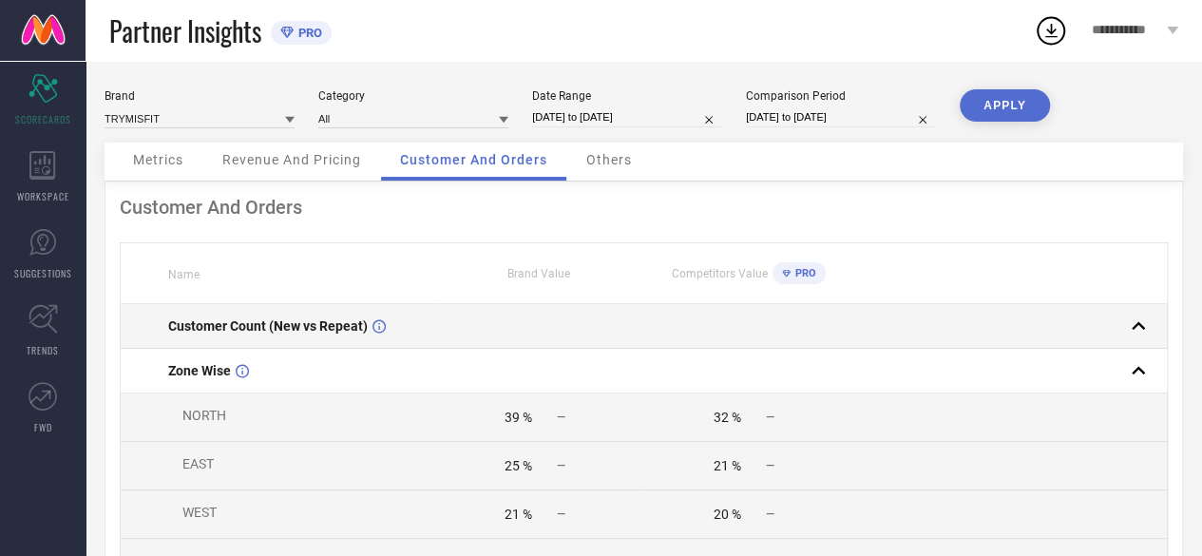
click at [386, 332] on div "Customer Count (New vs Repeat)" at bounding box center [300, 325] width 265 height 15
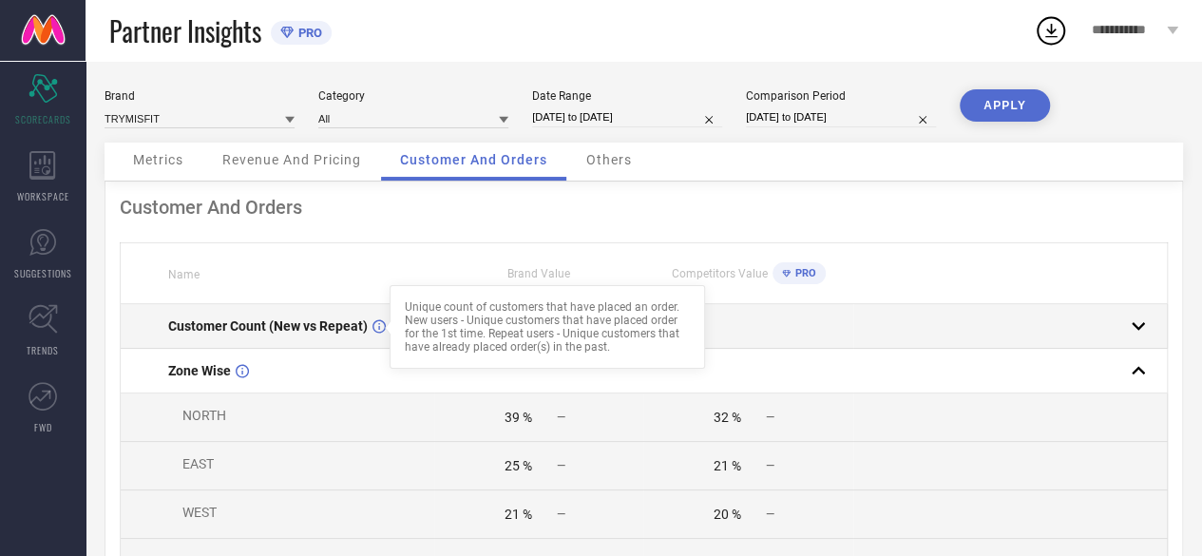
click at [295, 330] on span "Customer Count (New vs Repeat)" at bounding box center [268, 325] width 200 height 15
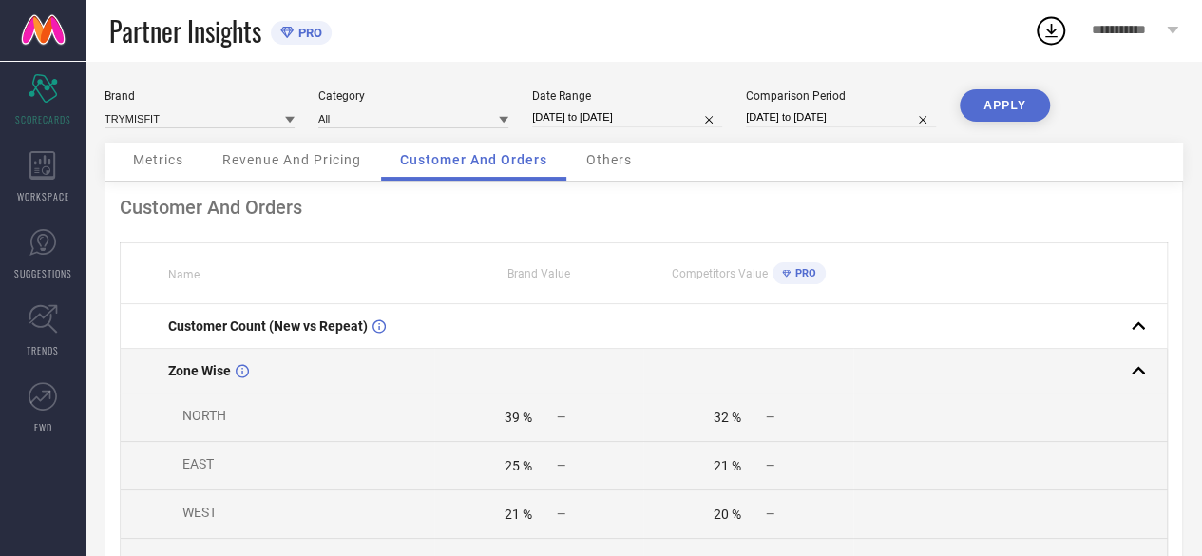
click at [1144, 366] on rect at bounding box center [1138, 370] width 27 height 27
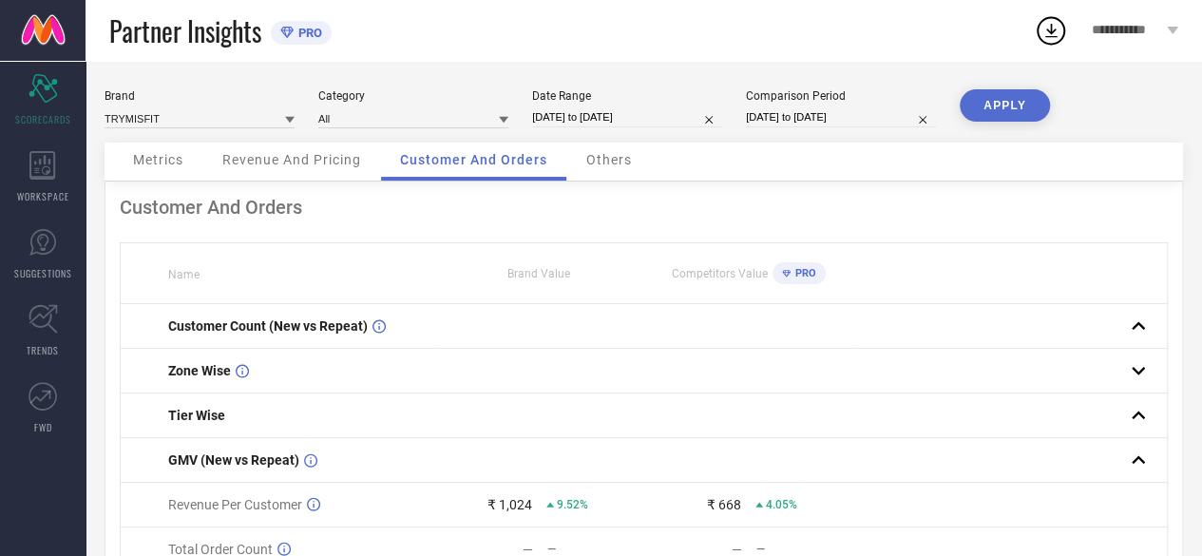
click at [1055, 29] on icon at bounding box center [1051, 31] width 12 height 14
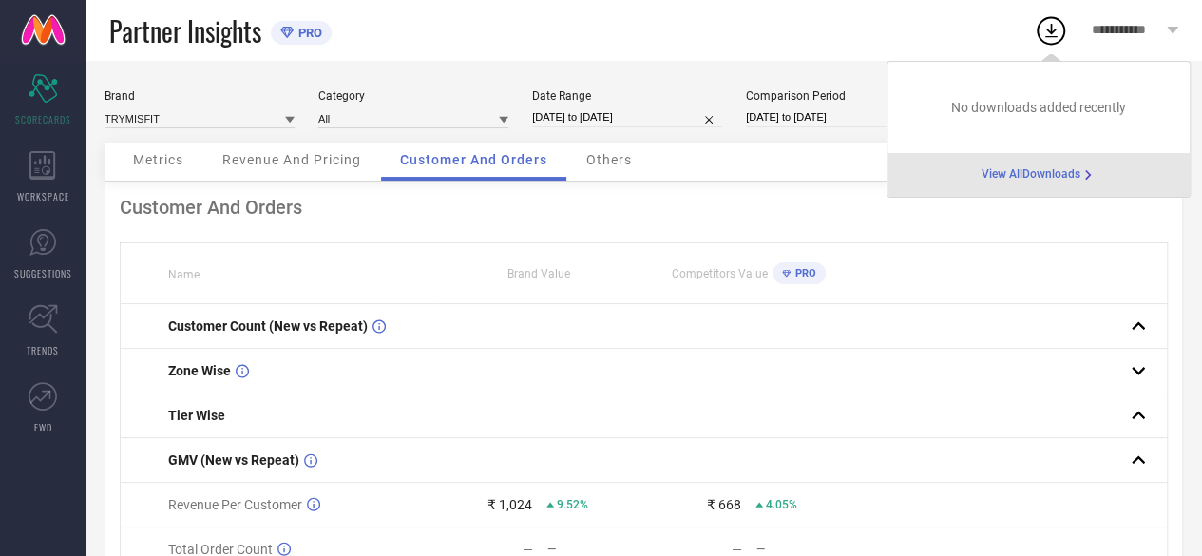
click at [1051, 173] on span "View All Downloads" at bounding box center [1031, 174] width 99 height 15
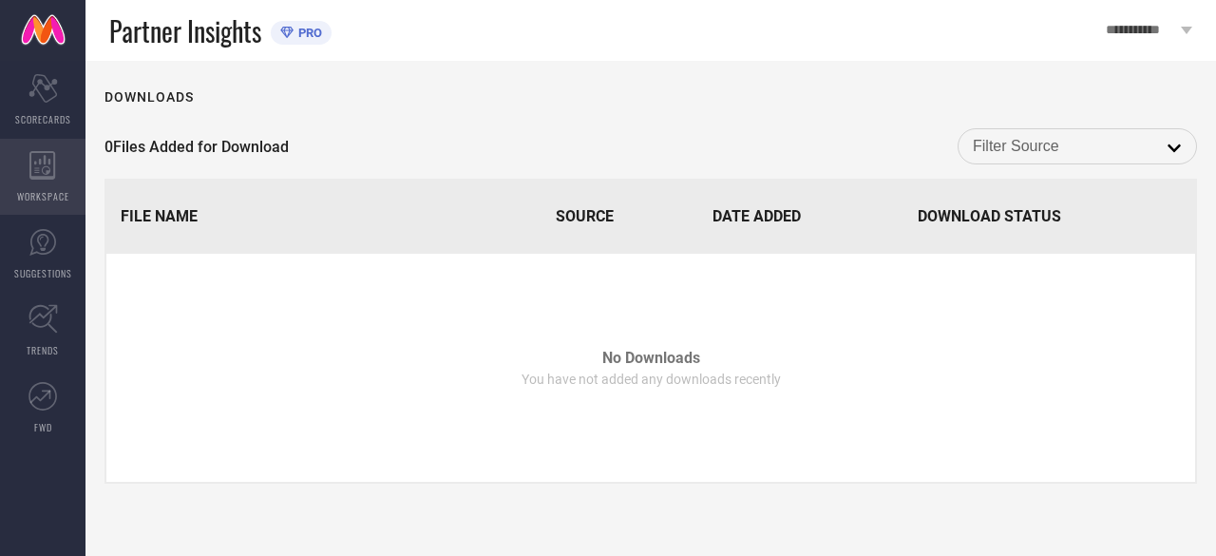
click at [46, 176] on icon at bounding box center [42, 165] width 26 height 29
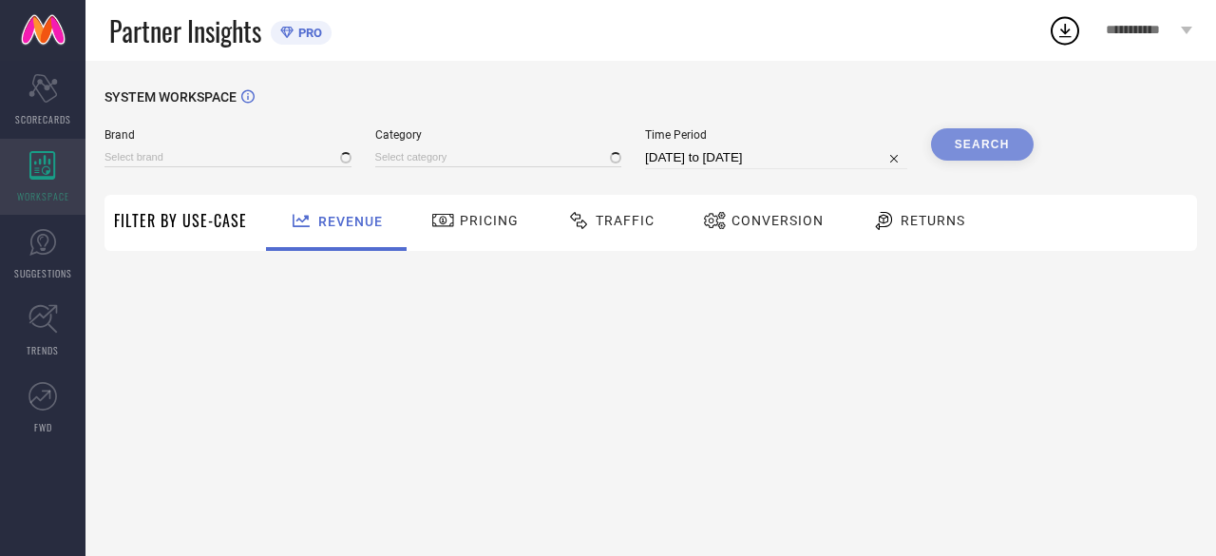
type input "TRYMISFIT"
type input "All"
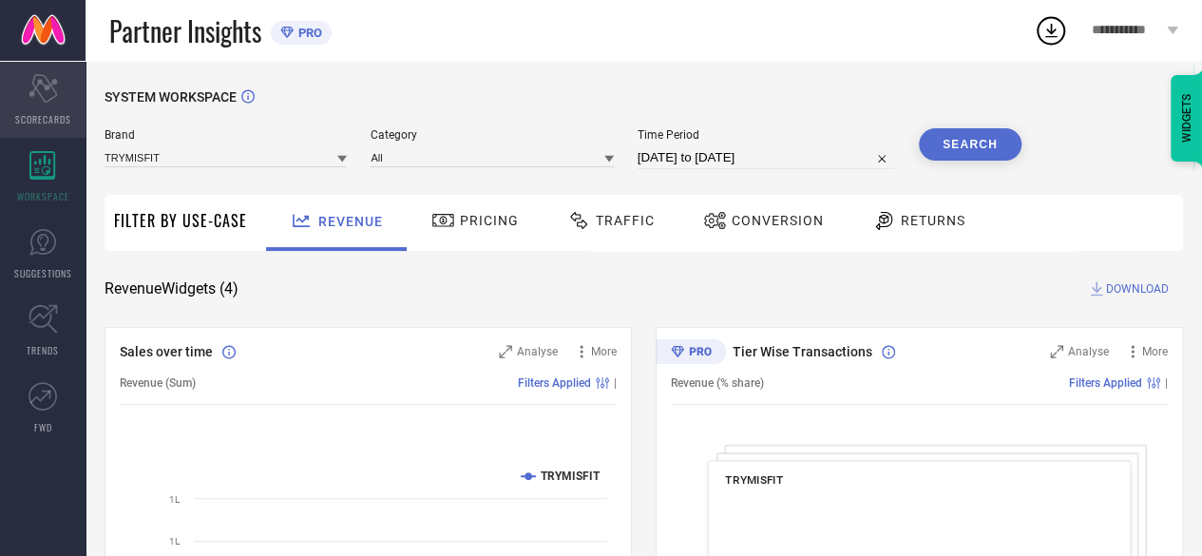
click at [43, 96] on icon "Scorecard" at bounding box center [43, 88] width 29 height 29
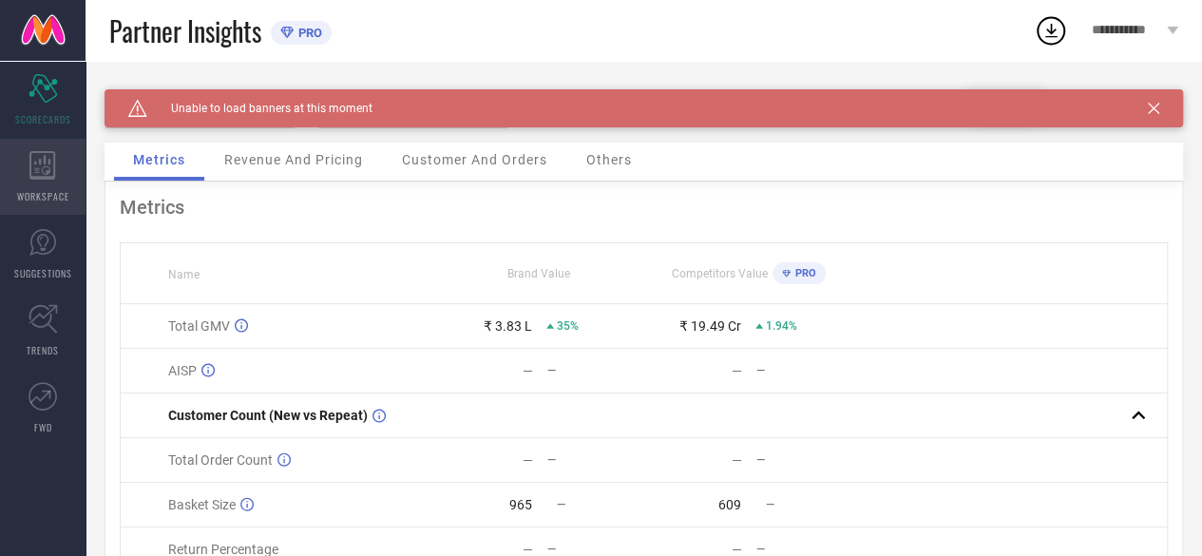
click at [48, 189] on span "WORKSPACE" at bounding box center [43, 196] width 52 height 14
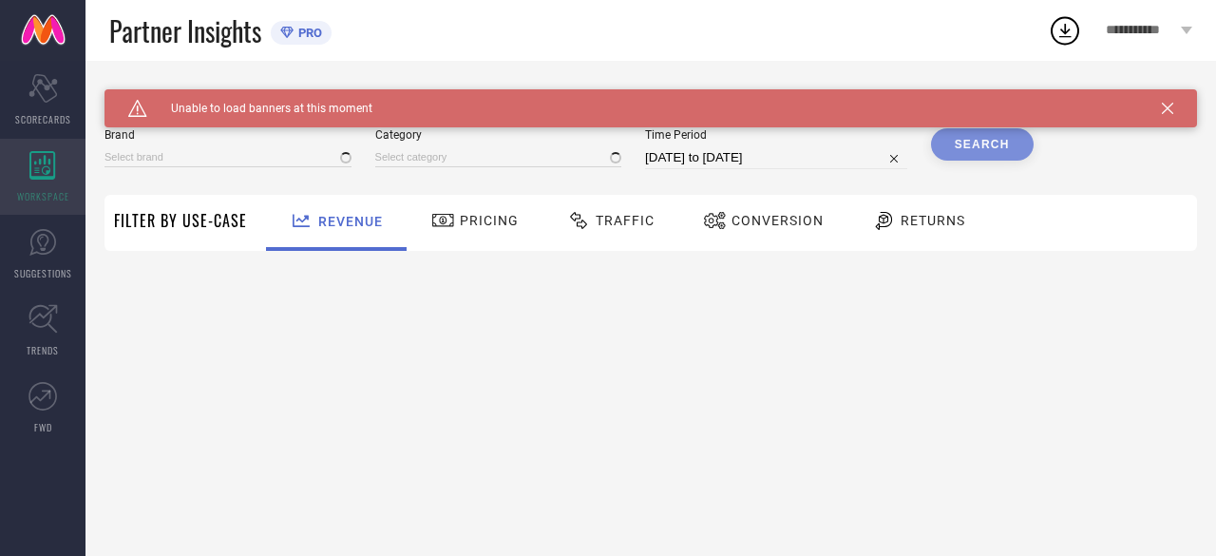
type input "TRYMISFIT"
type input "All"
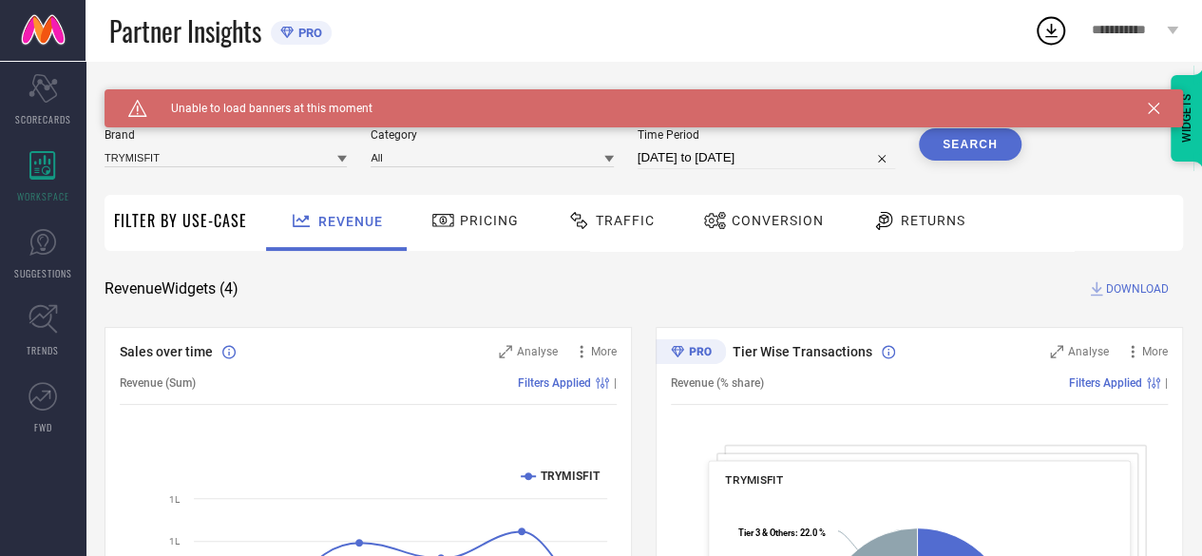
click at [1175, 104] on div "Caution Created with Sketch. Unable to load banners at this moment" at bounding box center [644, 108] width 1079 height 38
click at [1159, 107] on icon at bounding box center [1153, 108] width 11 height 11
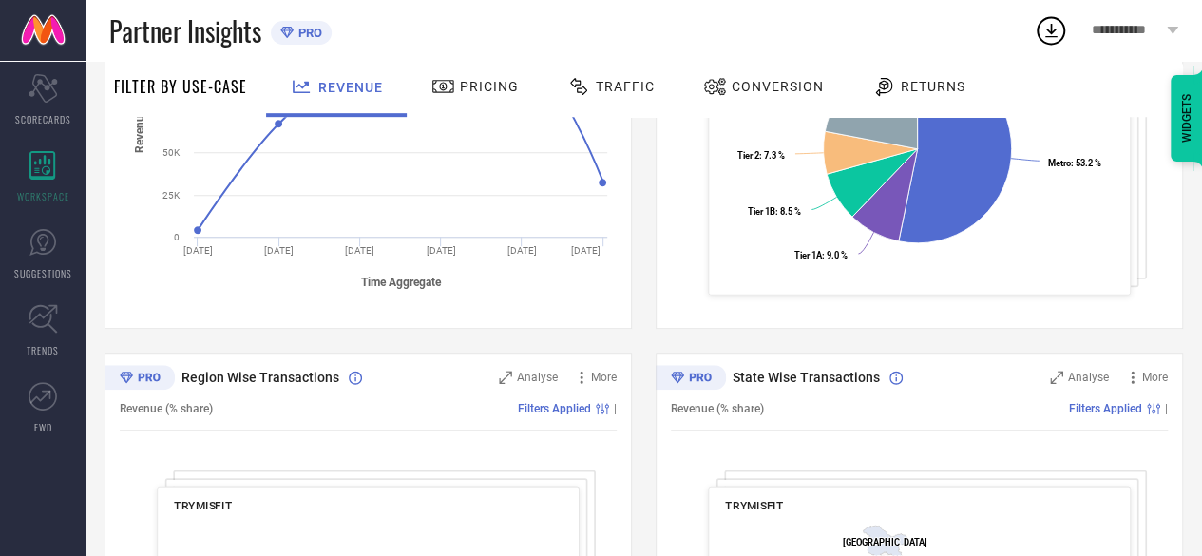
scroll to position [285, 0]
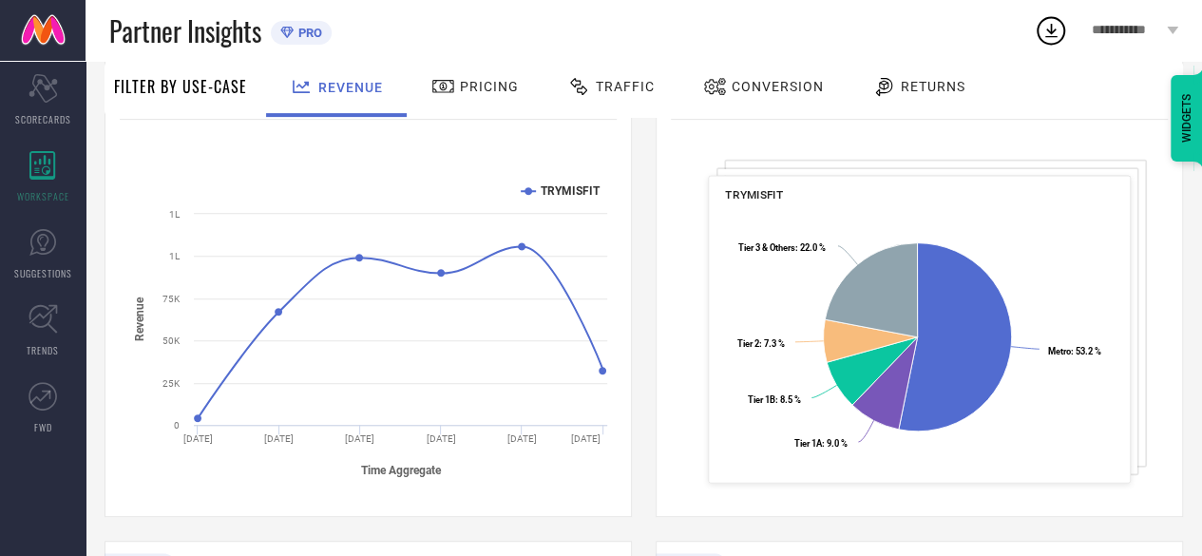
click at [627, 88] on span "Traffic" at bounding box center [625, 86] width 59 height 15
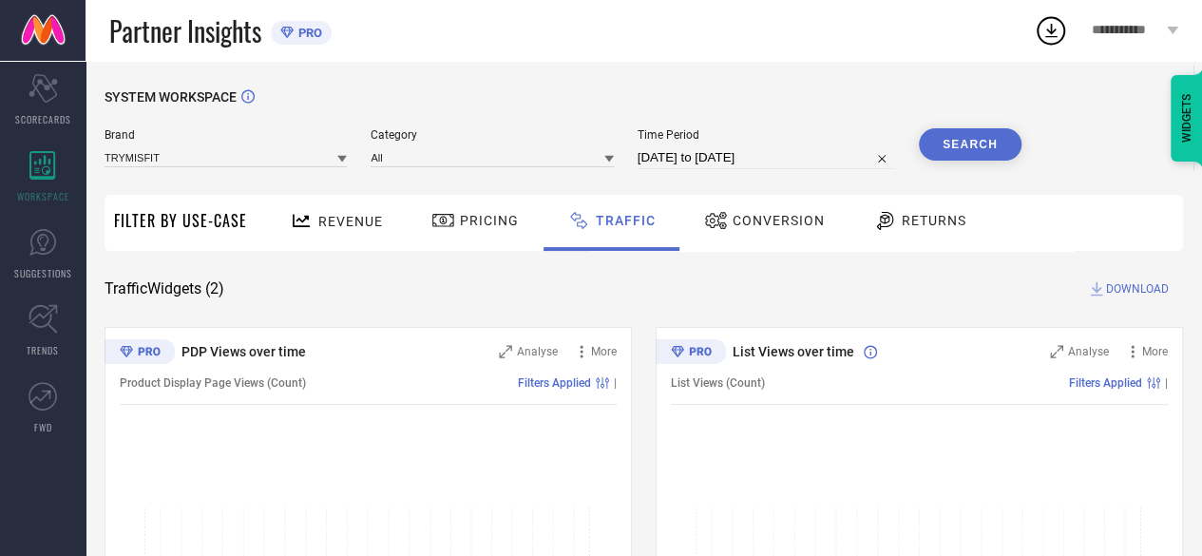
click at [752, 214] on span "Conversion" at bounding box center [779, 220] width 92 height 15
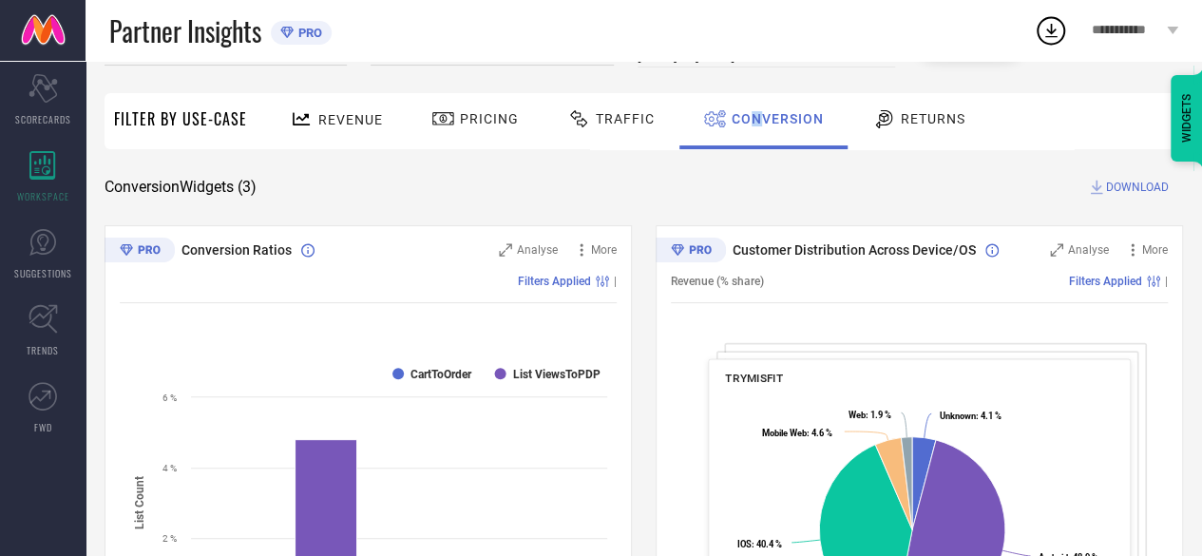
scroll to position [95, 0]
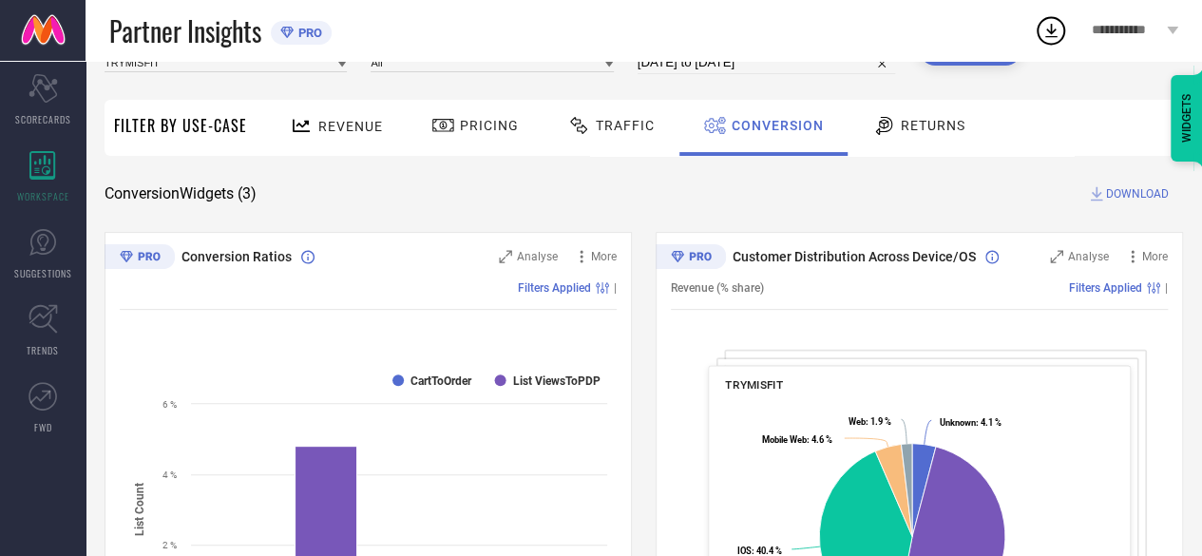
click at [905, 113] on div "Returns" at bounding box center [919, 125] width 103 height 32
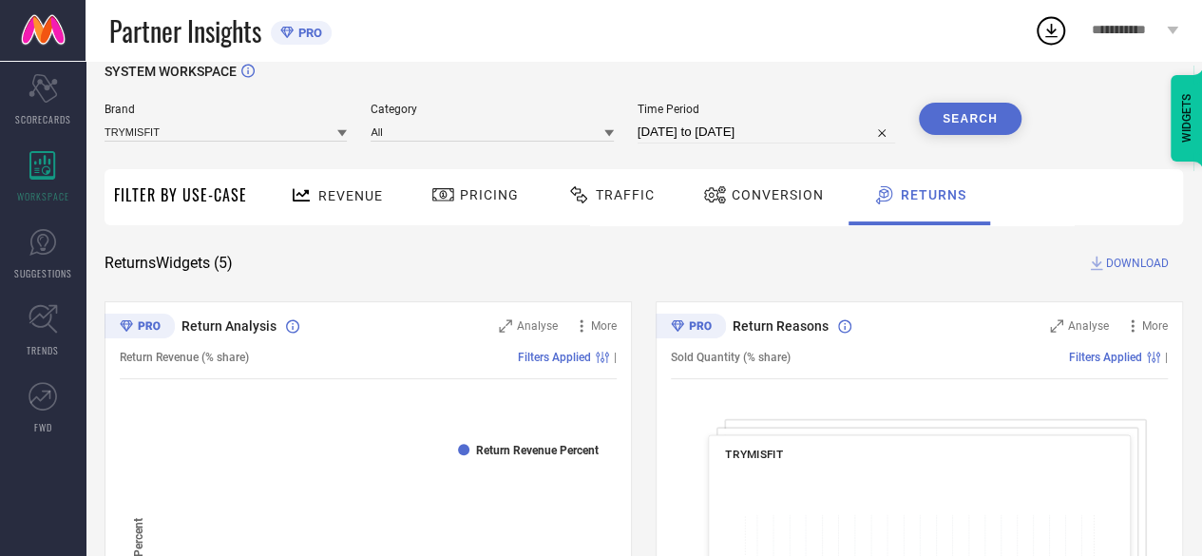
scroll to position [0, 0]
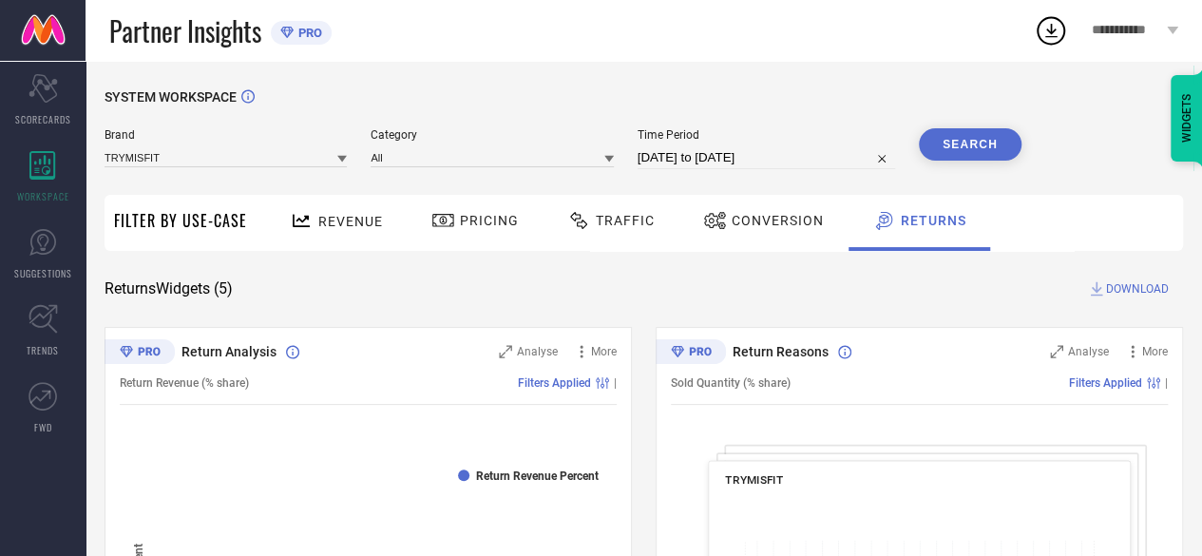
click at [736, 153] on input "[DATE] to [DATE]" at bounding box center [767, 157] width 258 height 23
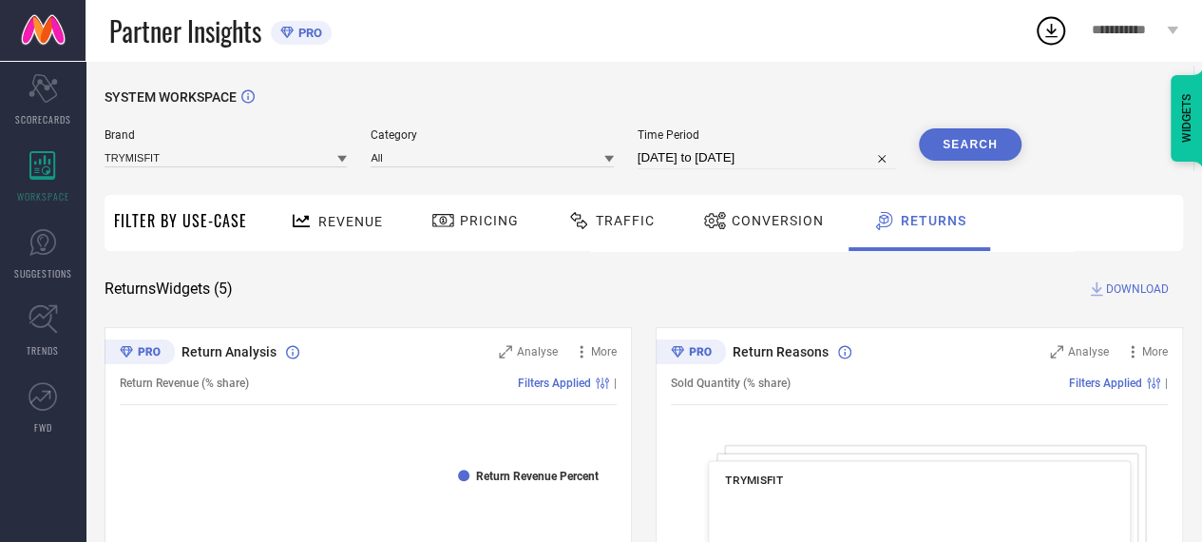
select select "8"
select select "2025"
select select "9"
select select "2025"
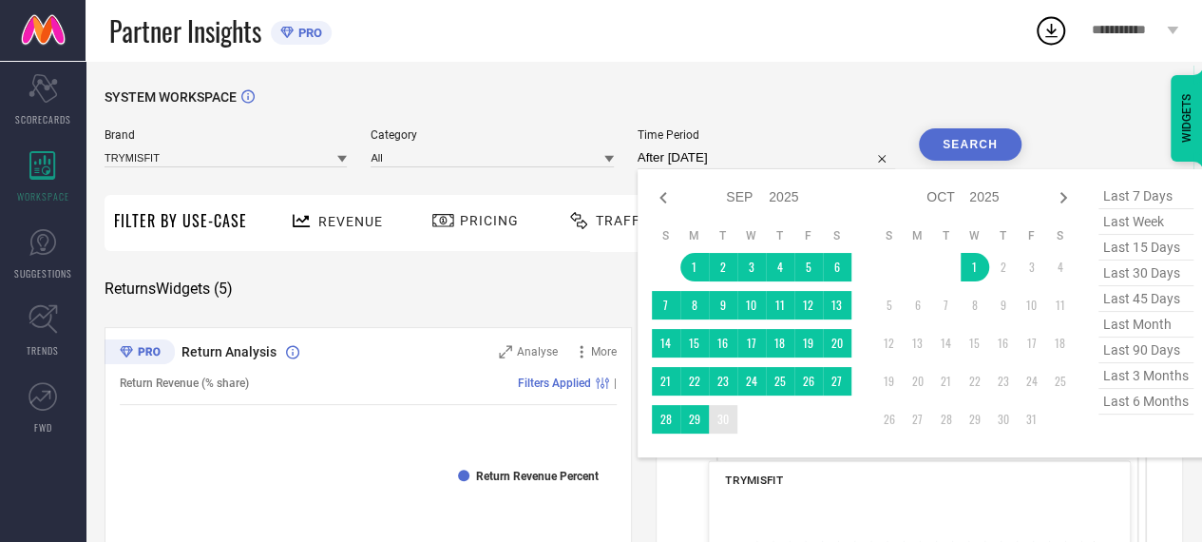
click at [728, 425] on td "30" at bounding box center [723, 419] width 29 height 29
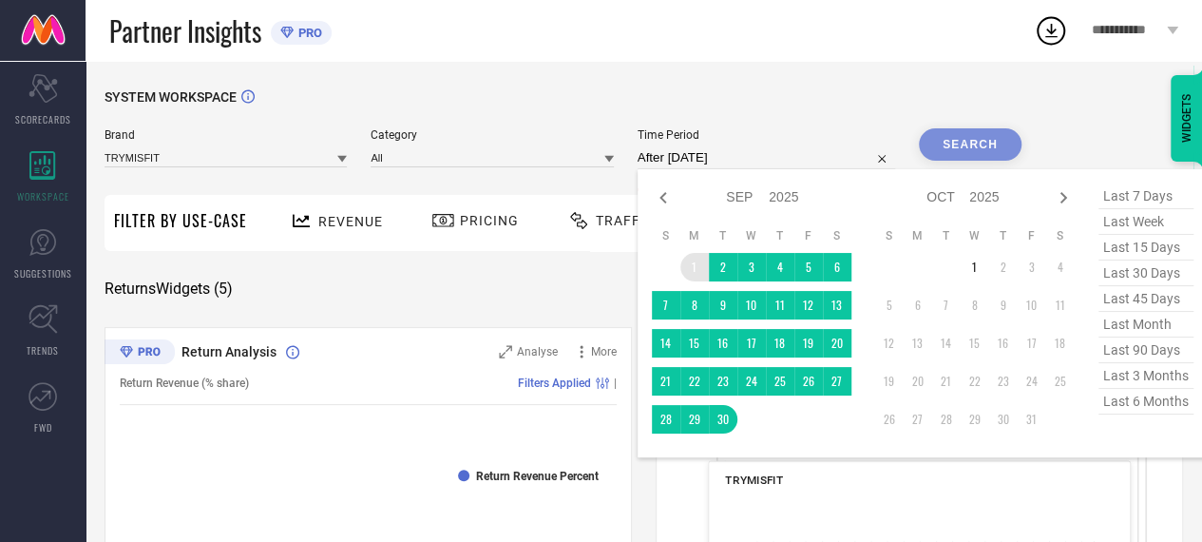
type input "[DATE] to [DATE]"
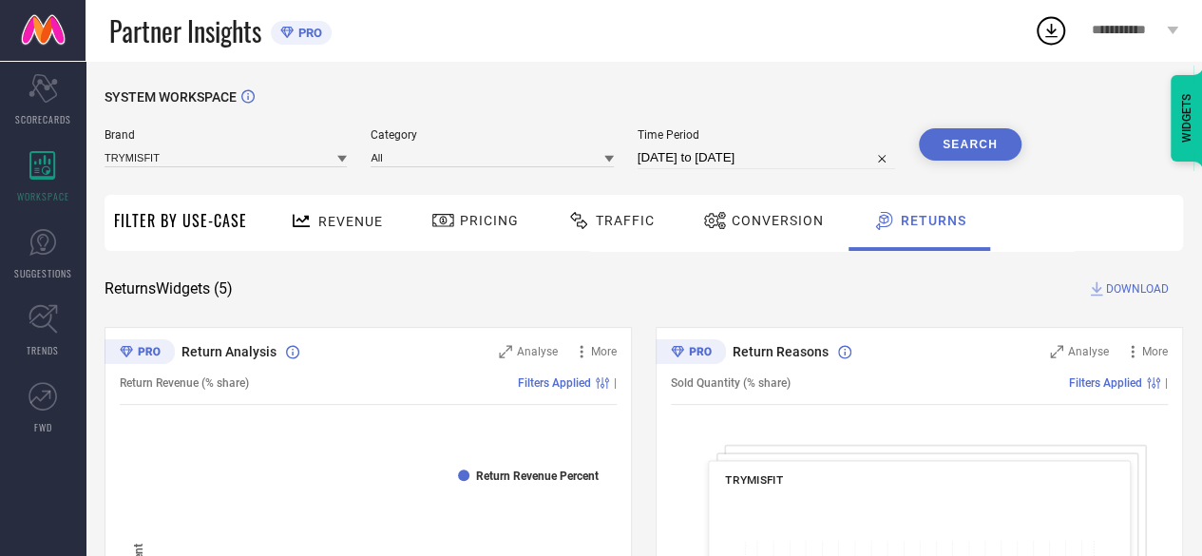
click at [751, 151] on input "[DATE] to [DATE]" at bounding box center [767, 157] width 258 height 23
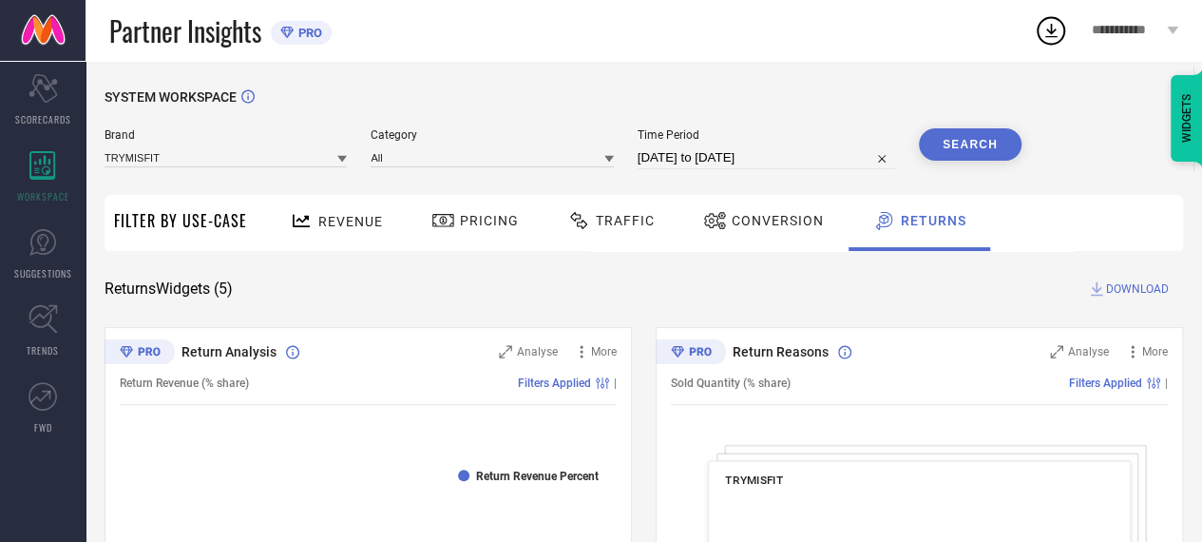
select select "8"
select select "2025"
select select "9"
select select "2025"
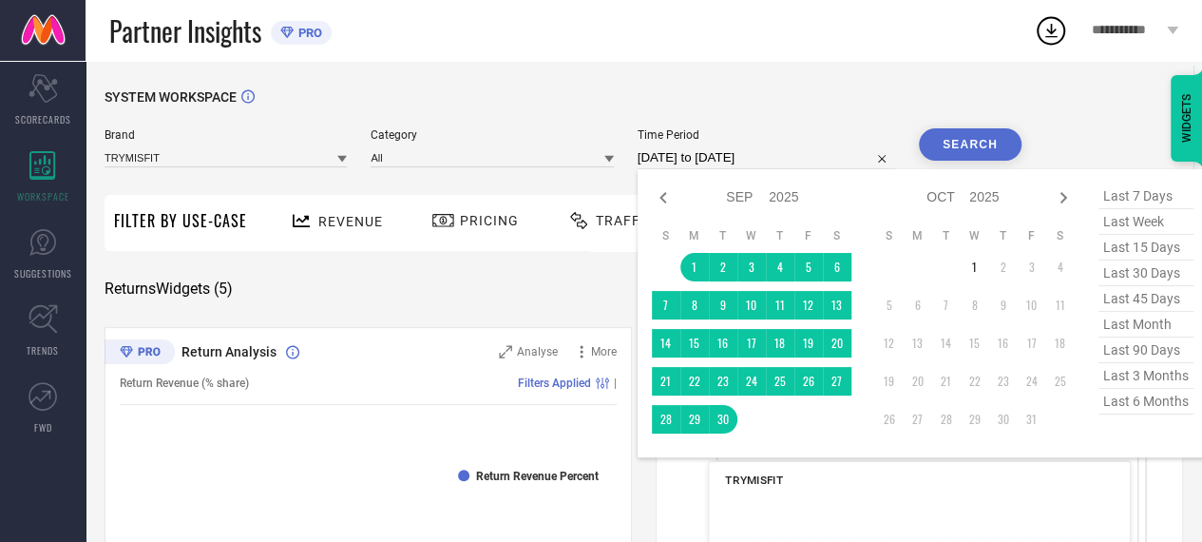
click at [975, 142] on button "Search" at bounding box center [970, 144] width 103 height 32
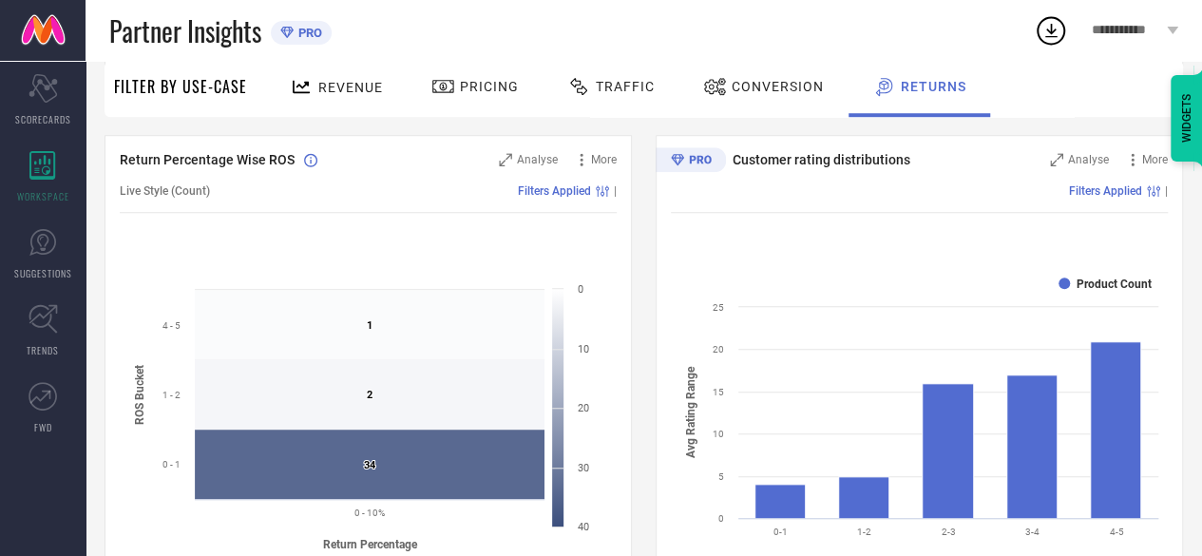
scroll to position [797, 0]
